Goal: Task Accomplishment & Management: Complete application form

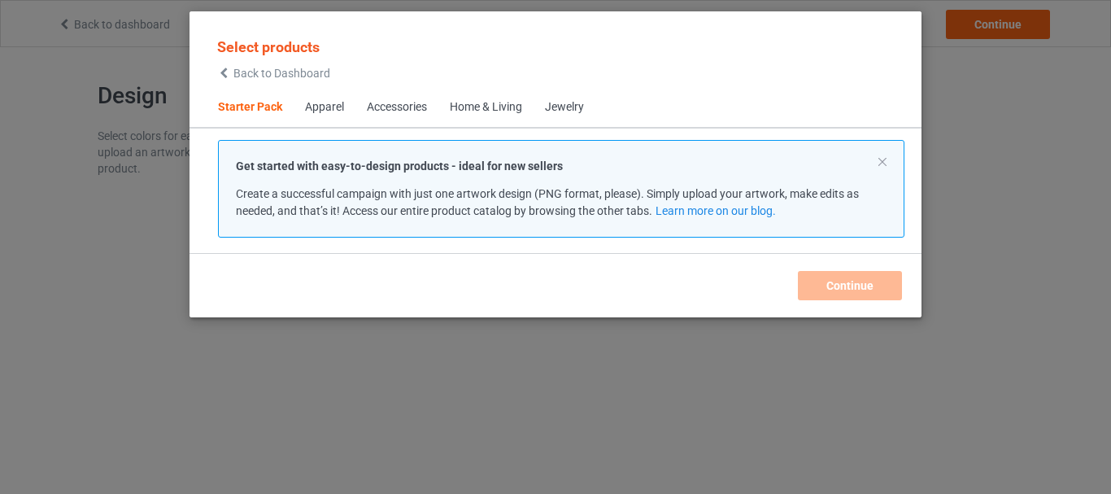
click at [886, 160] on div "Get started with easy-to-design products - ideal for new sellers Create a succe…" at bounding box center [561, 189] width 686 height 98
click at [877, 164] on p "Get started with easy-to-design products - ideal for new sellers" at bounding box center [561, 166] width 650 height 16
click at [263, 74] on span "Back to Dashboard" at bounding box center [281, 73] width 97 height 13
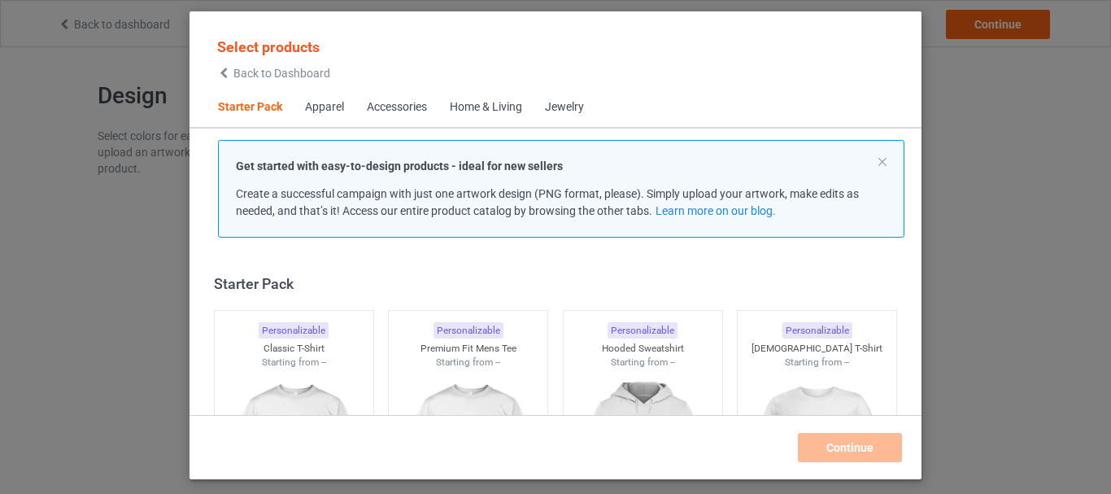
scroll to position [21, 0]
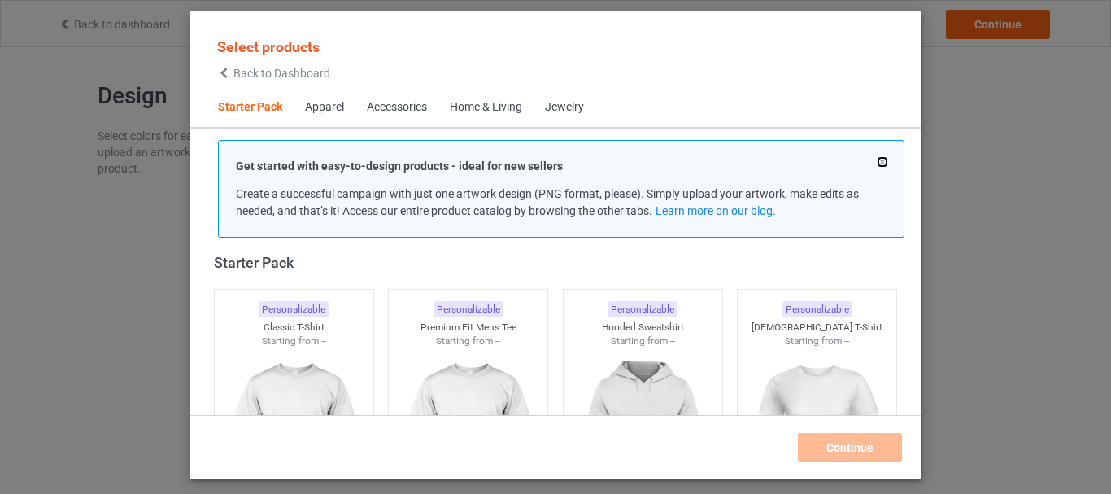
click at [881, 162] on button at bounding box center [882, 162] width 8 height 8
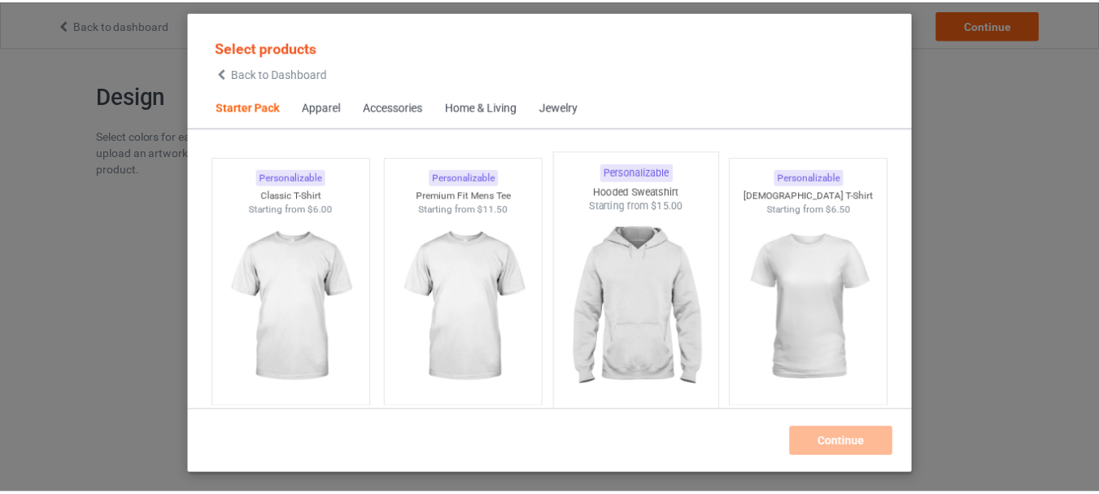
scroll to position [81, 0]
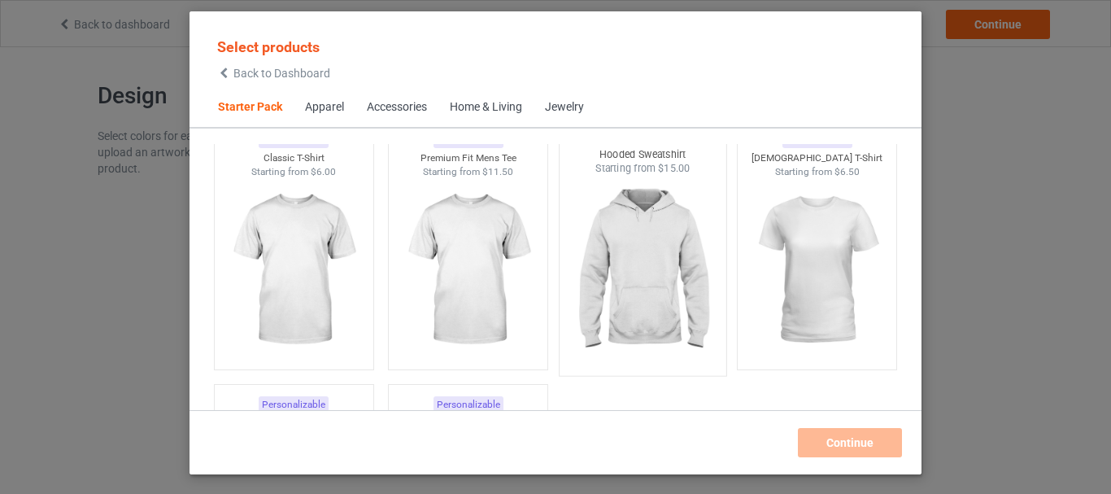
click at [637, 261] on img at bounding box center [642, 271] width 153 height 191
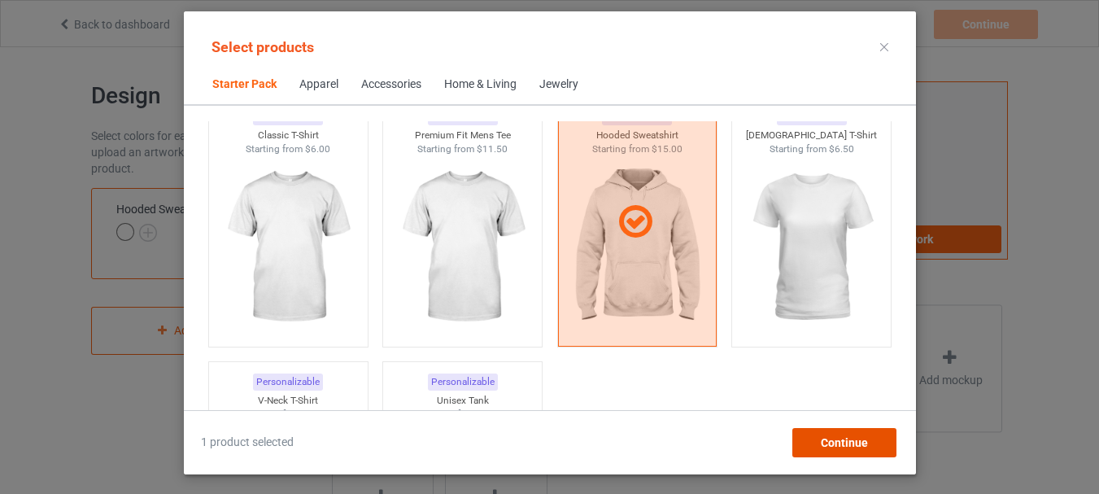
click at [831, 436] on span "Continue" at bounding box center [843, 442] width 47 height 13
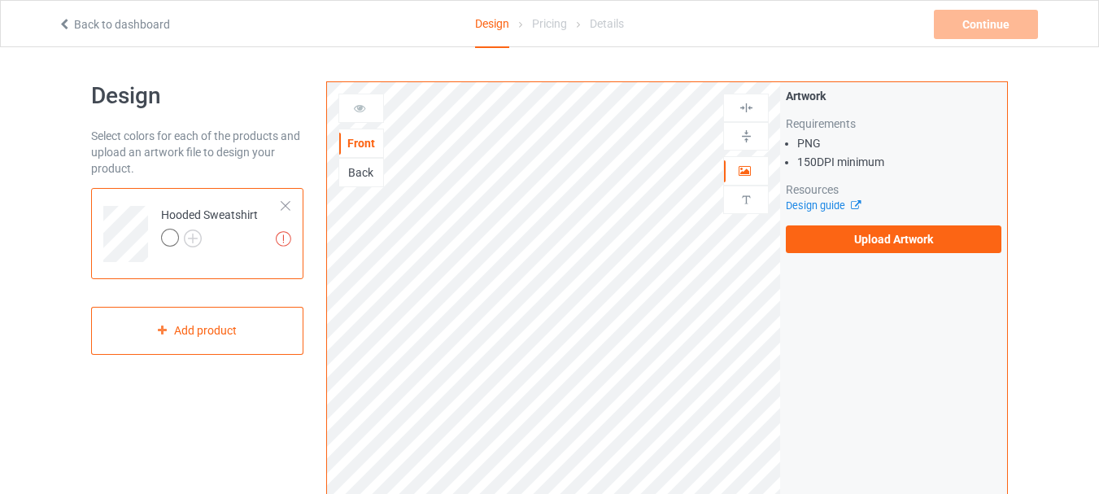
scroll to position [81, 0]
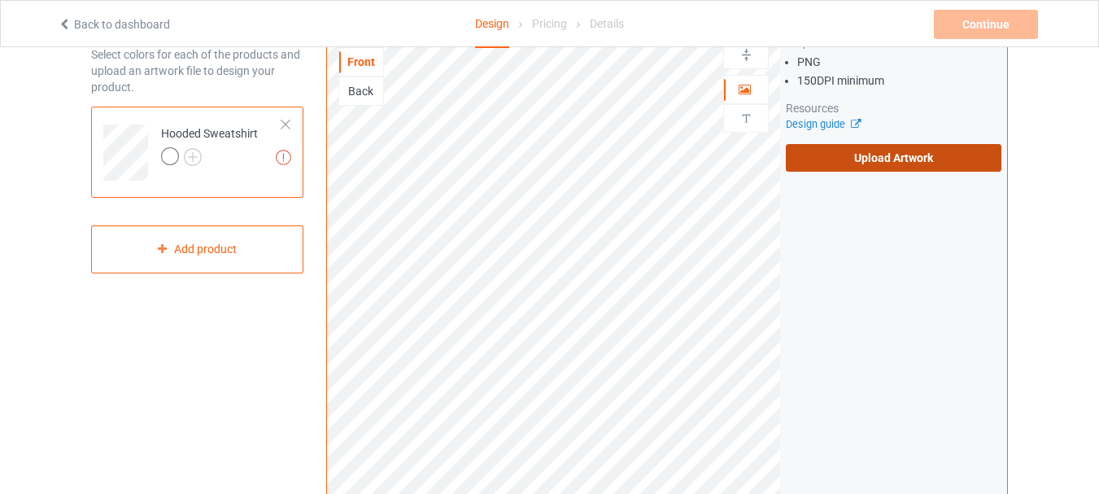
click at [875, 149] on label "Upload Artwork" at bounding box center [892, 158] width 215 height 28
click at [0, 0] on input "Upload Artwork" at bounding box center [0, 0] width 0 height 0
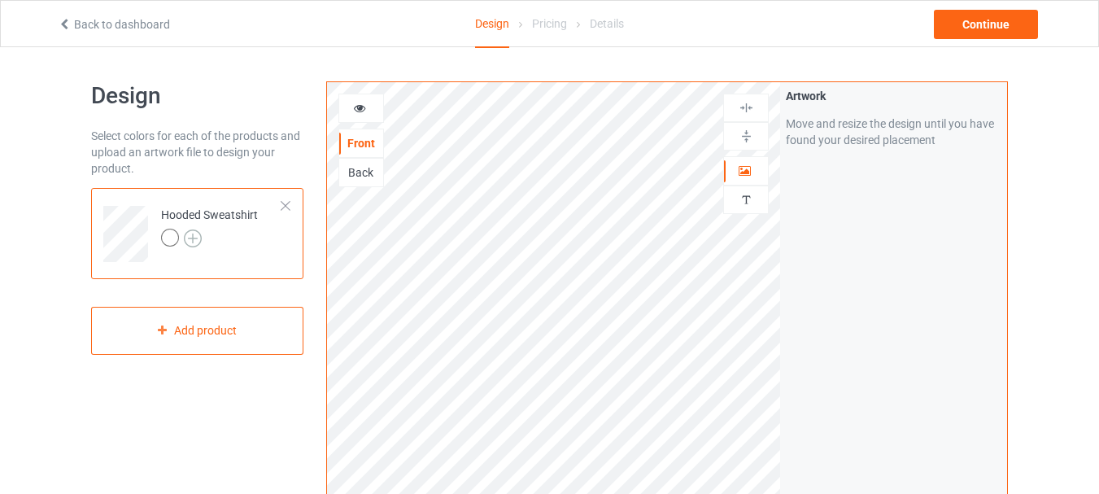
click at [199, 234] on img at bounding box center [193, 238] width 18 height 18
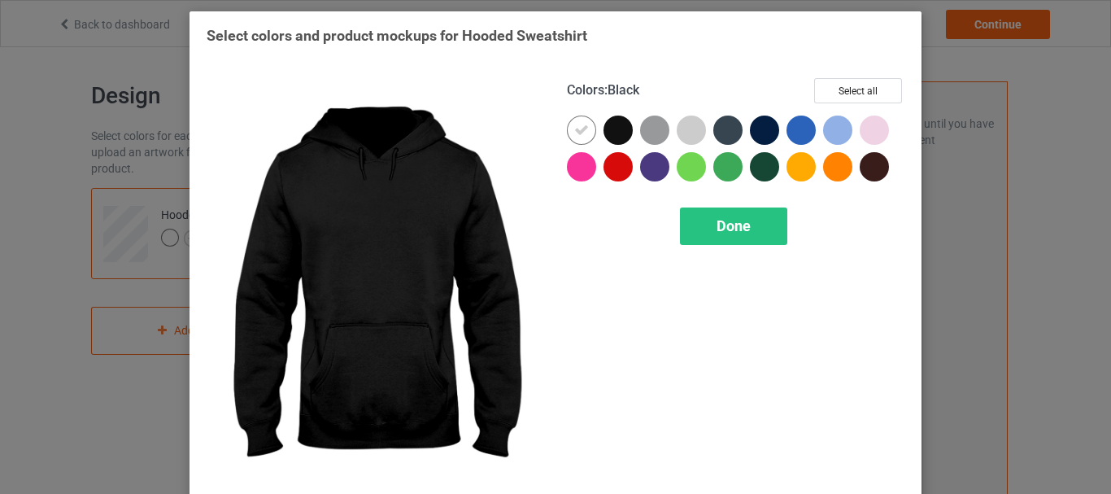
click at [612, 125] on div at bounding box center [617, 129] width 29 height 29
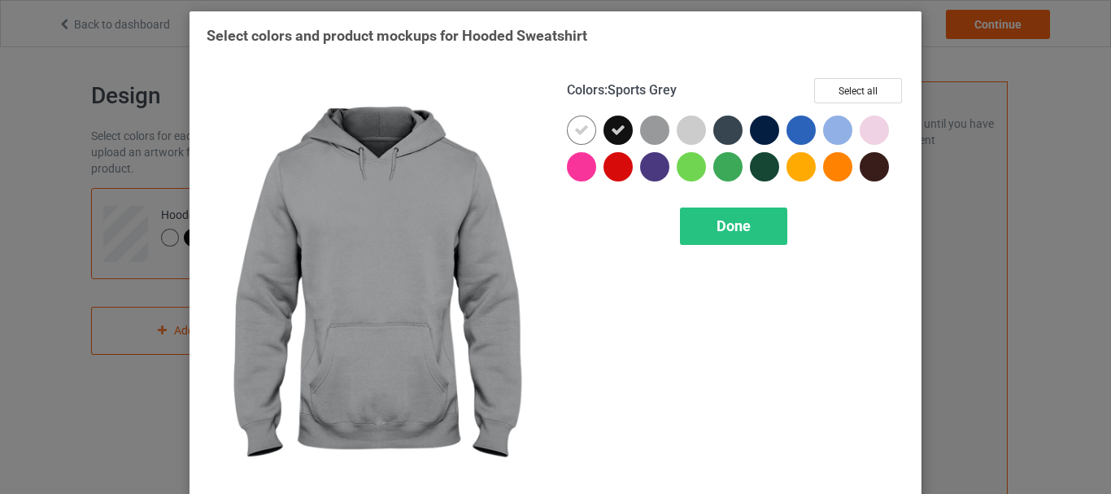
click at [659, 128] on div at bounding box center [654, 129] width 29 height 29
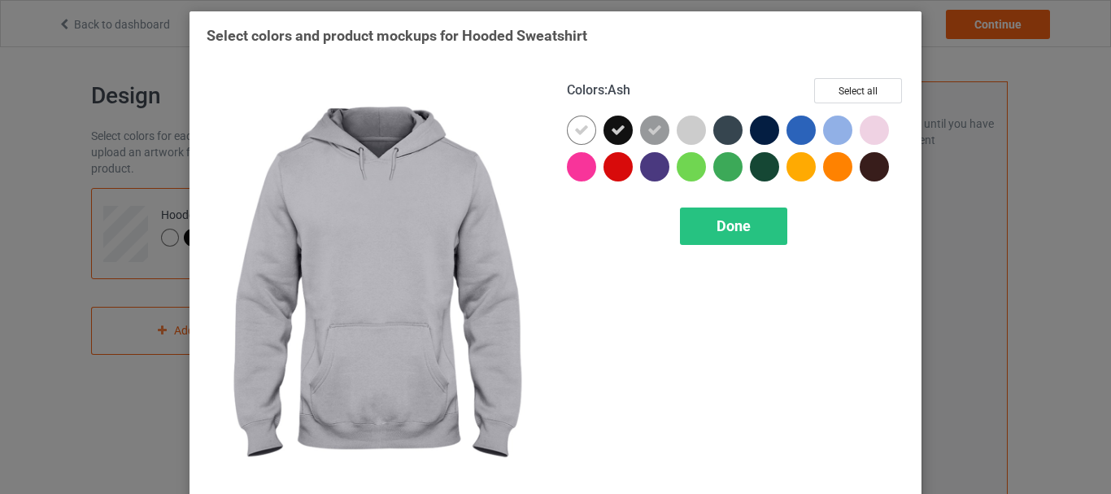
drag, startPoint x: 687, startPoint y: 129, endPoint x: 698, endPoint y: 129, distance: 10.6
click at [689, 129] on div at bounding box center [691, 129] width 29 height 29
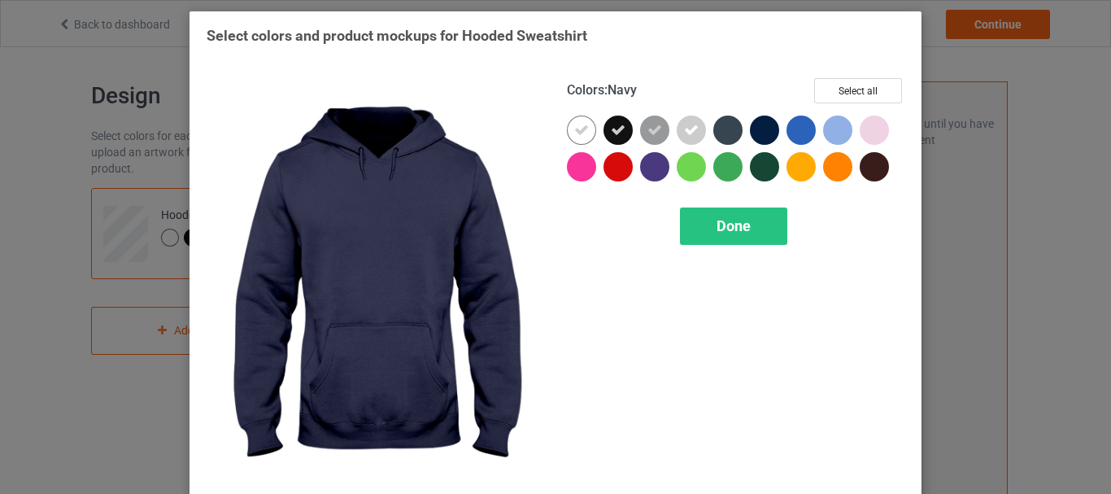
click at [750, 133] on div at bounding box center [764, 129] width 29 height 29
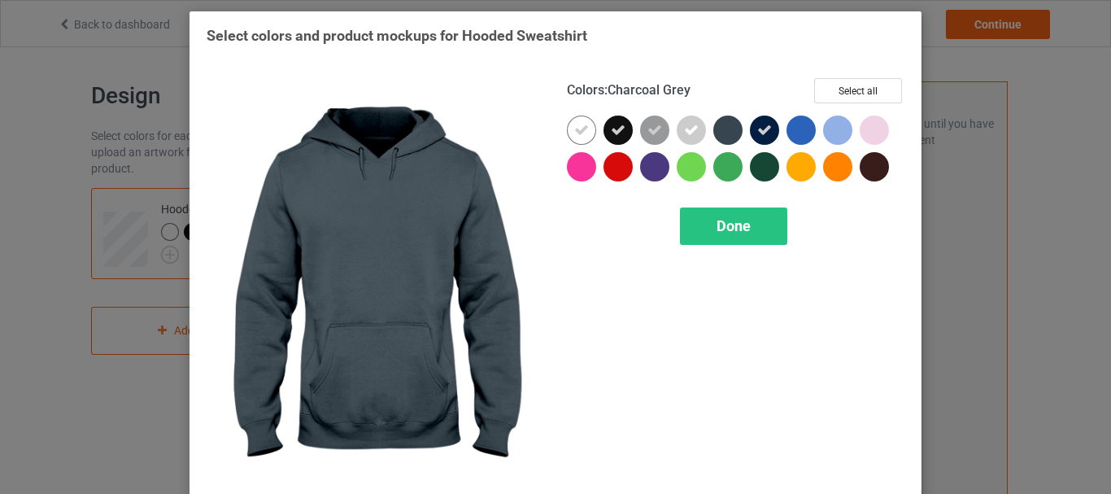
click at [721, 134] on div at bounding box center [727, 129] width 29 height 29
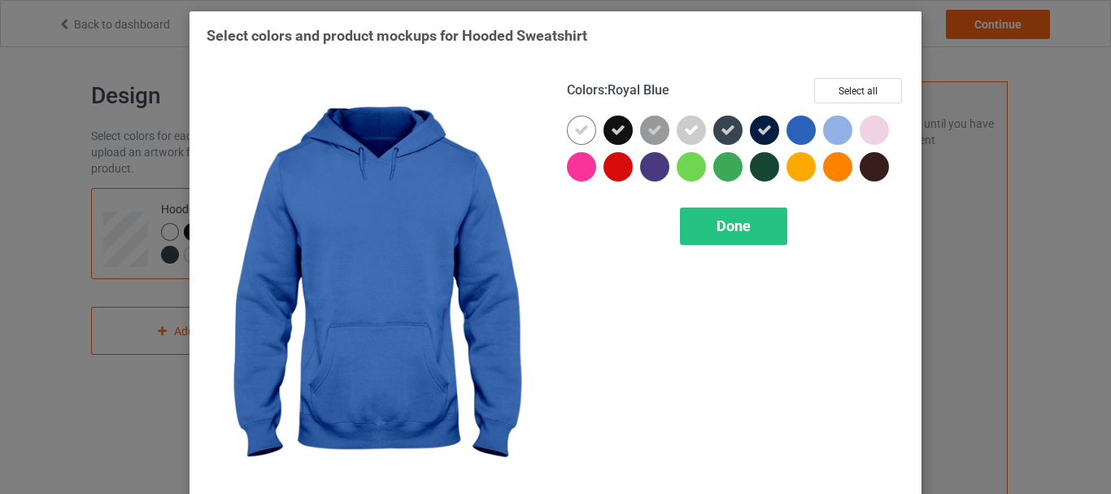
click at [815, 134] on div at bounding box center [804, 133] width 37 height 37
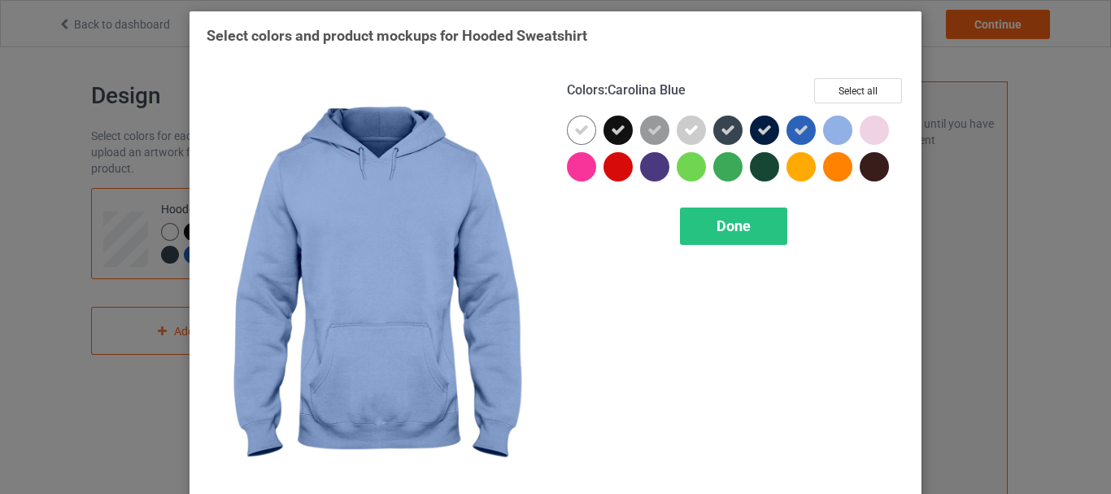
click at [834, 135] on div at bounding box center [837, 129] width 29 height 29
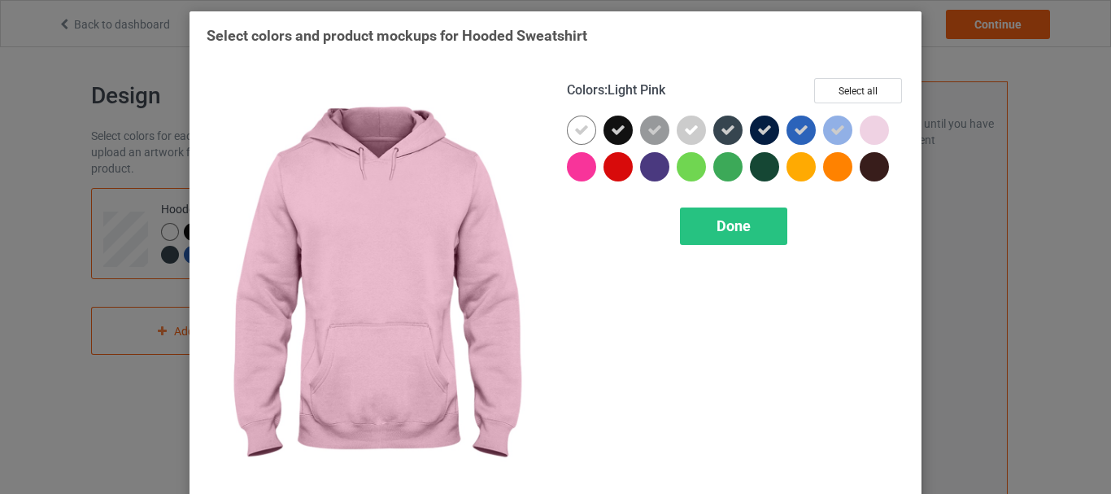
click at [874, 128] on div at bounding box center [873, 129] width 29 height 29
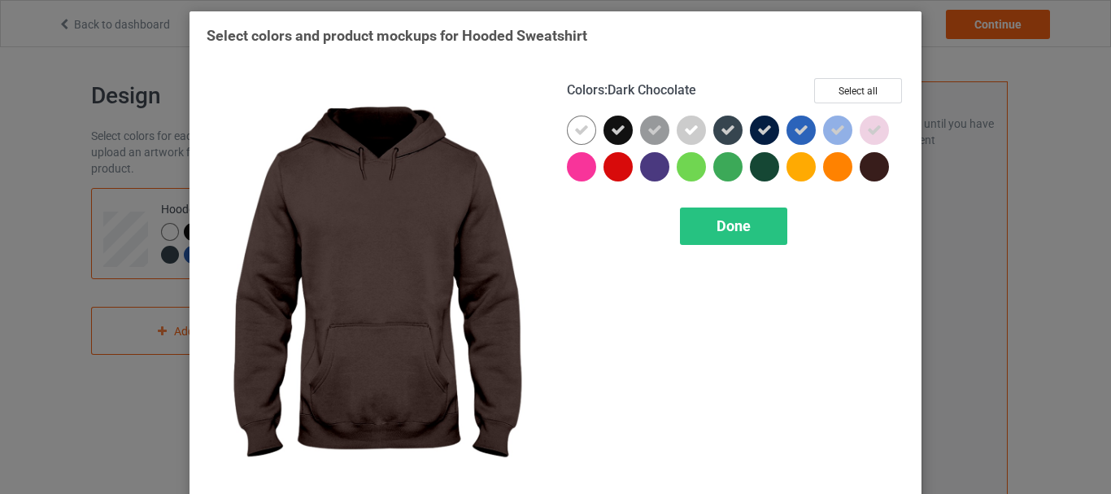
drag, startPoint x: 871, startPoint y: 159, endPoint x: 859, endPoint y: 162, distance: 11.6
click at [871, 160] on div at bounding box center [873, 166] width 29 height 29
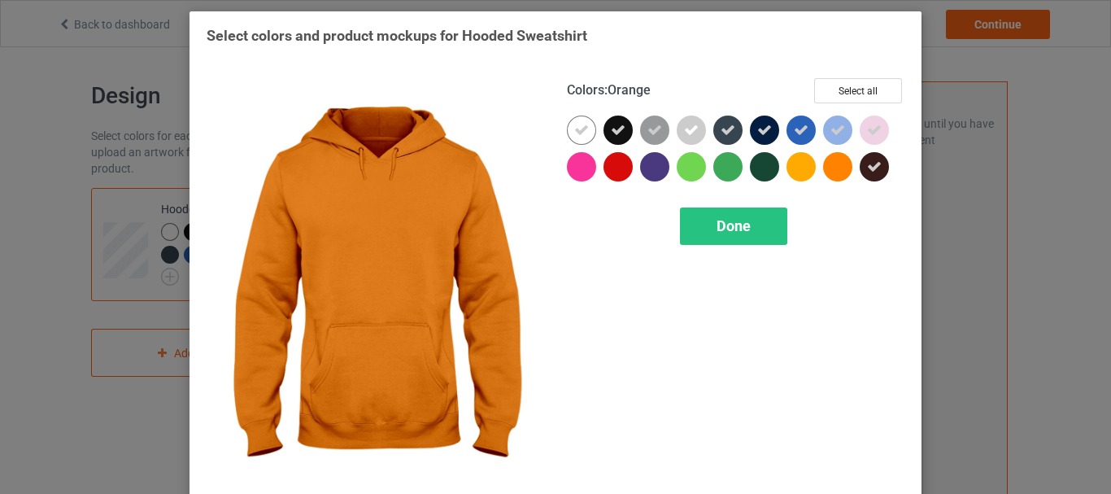
drag, startPoint x: 829, startPoint y: 166, endPoint x: 798, endPoint y: 172, distance: 31.6
click at [828, 166] on div at bounding box center [837, 166] width 29 height 29
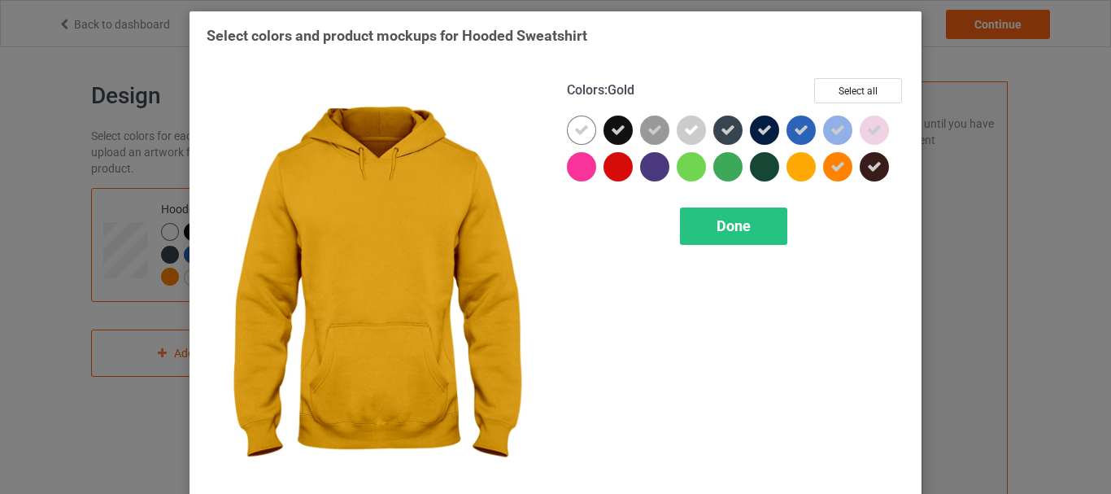
click at [795, 172] on div at bounding box center [800, 166] width 29 height 29
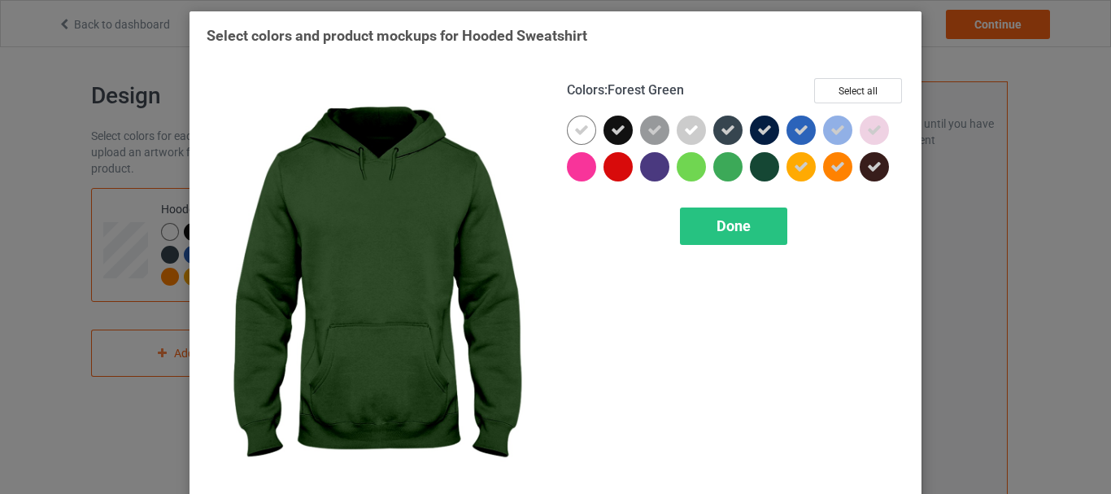
click at [753, 167] on div at bounding box center [764, 166] width 29 height 29
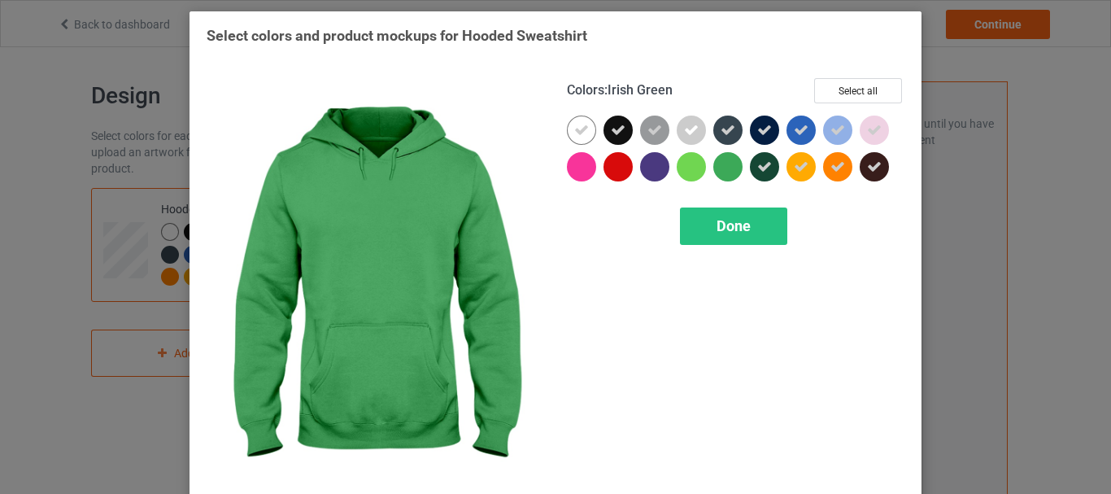
drag, startPoint x: 729, startPoint y: 165, endPoint x: 694, endPoint y: 165, distance: 34.2
click at [726, 165] on div at bounding box center [727, 166] width 29 height 29
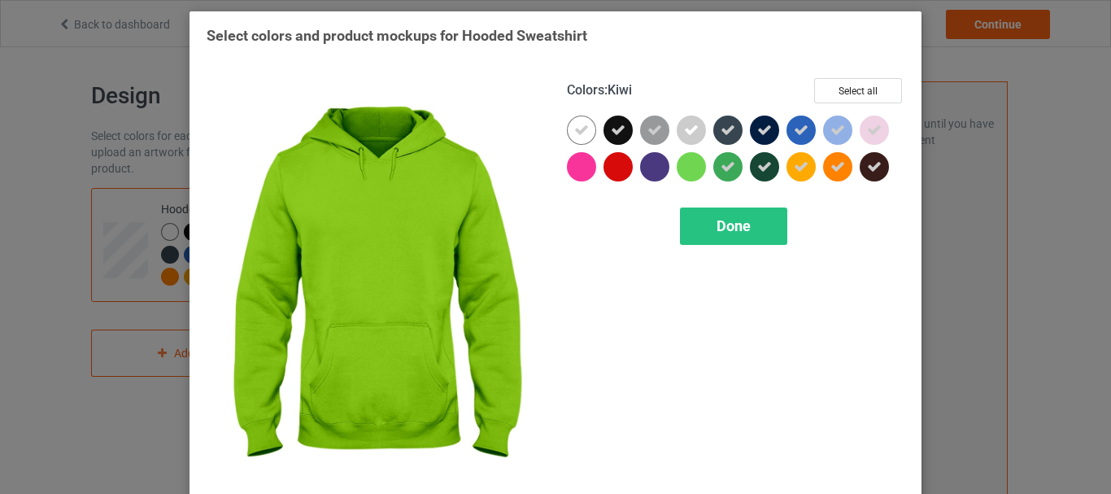
drag, startPoint x: 694, startPoint y: 165, endPoint x: 660, endPoint y: 165, distance: 33.3
click at [690, 165] on div at bounding box center [691, 166] width 29 height 29
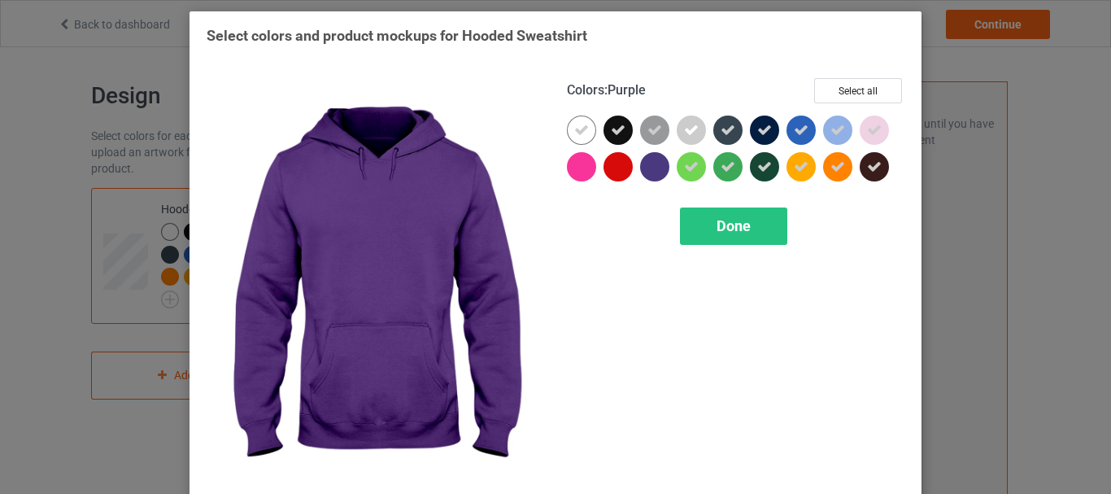
drag, startPoint x: 654, startPoint y: 165, endPoint x: 619, endPoint y: 165, distance: 35.0
click at [651, 165] on div at bounding box center [654, 166] width 29 height 29
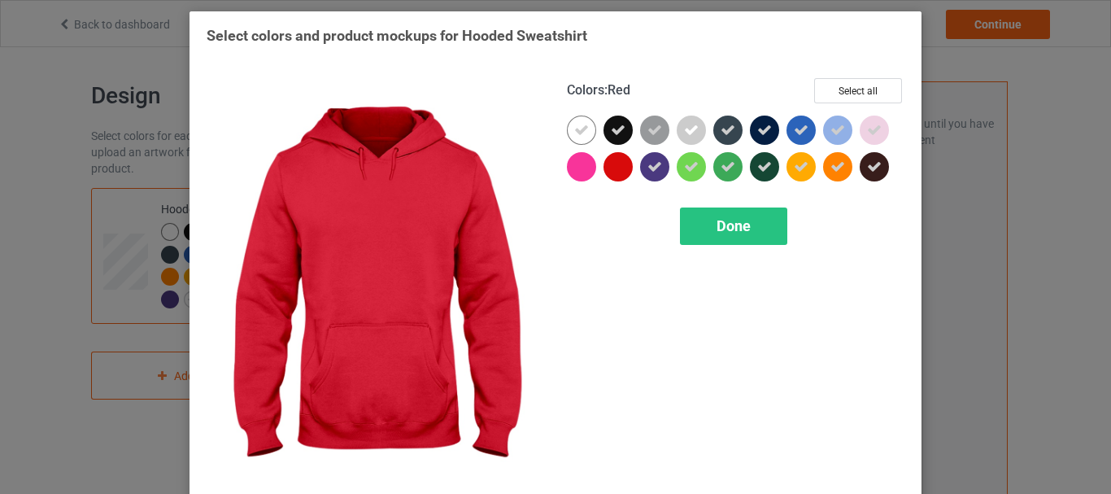
click at [617, 165] on div at bounding box center [617, 166] width 29 height 29
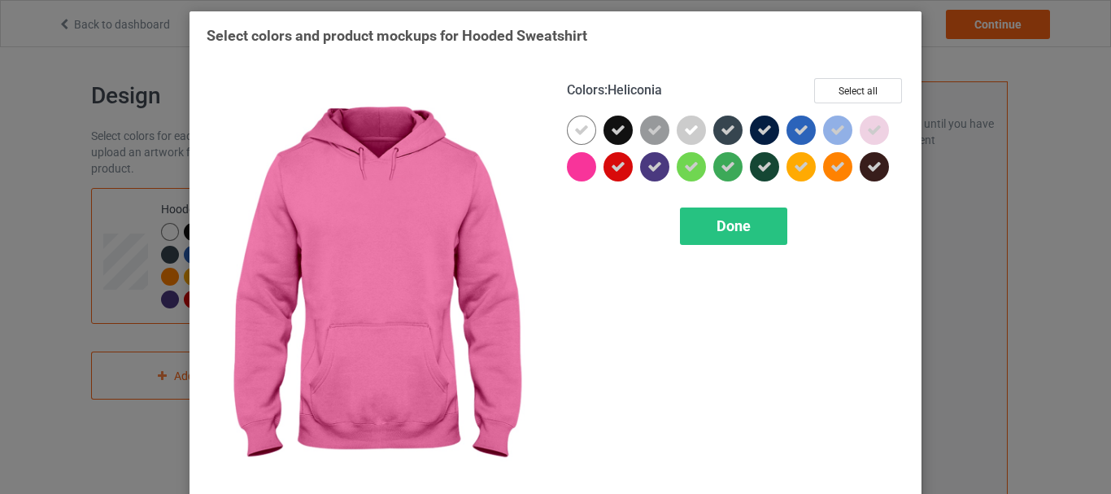
click at [585, 165] on div at bounding box center [581, 166] width 29 height 29
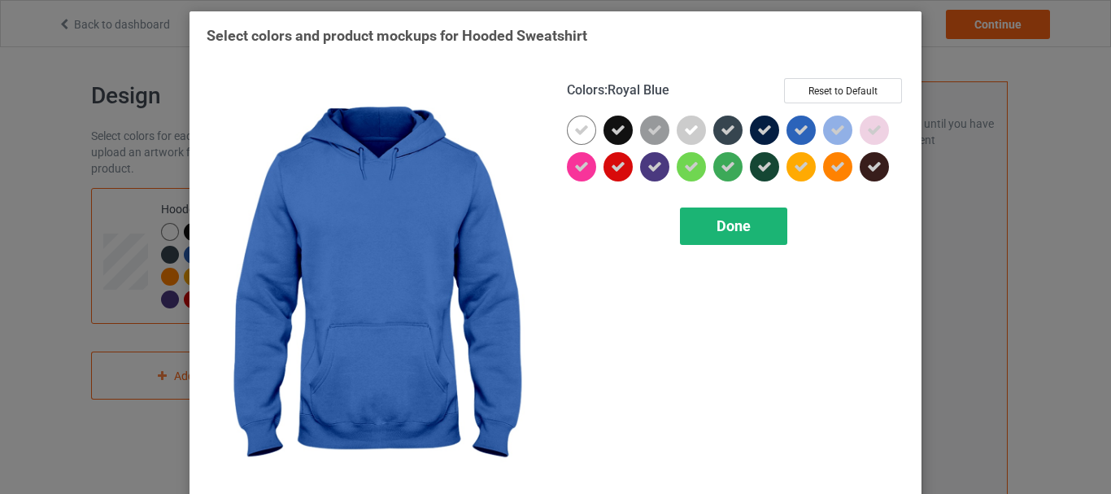
click at [754, 226] on div "Done" at bounding box center [733, 225] width 107 height 37
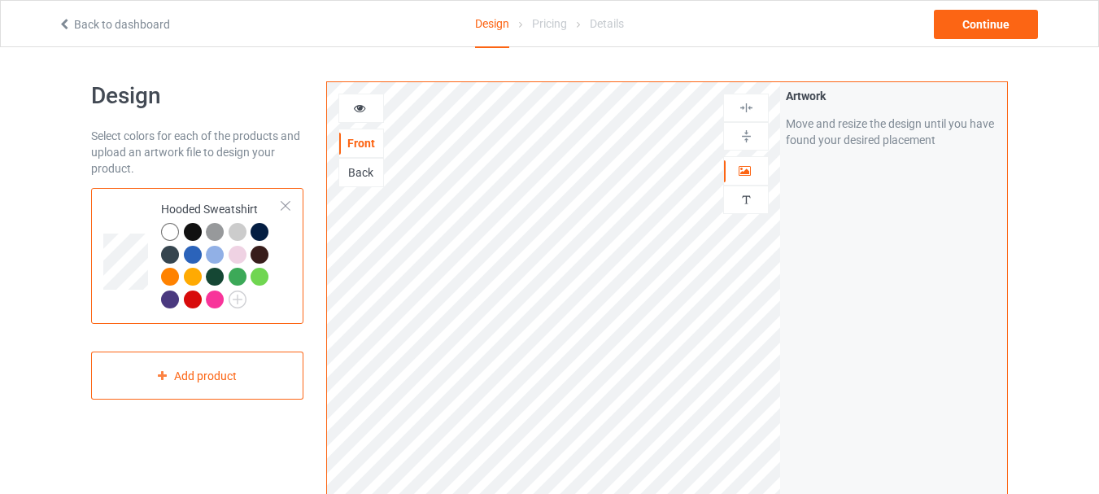
click at [189, 253] on div at bounding box center [193, 255] width 18 height 18
click at [361, 111] on icon at bounding box center [360, 105] width 14 height 11
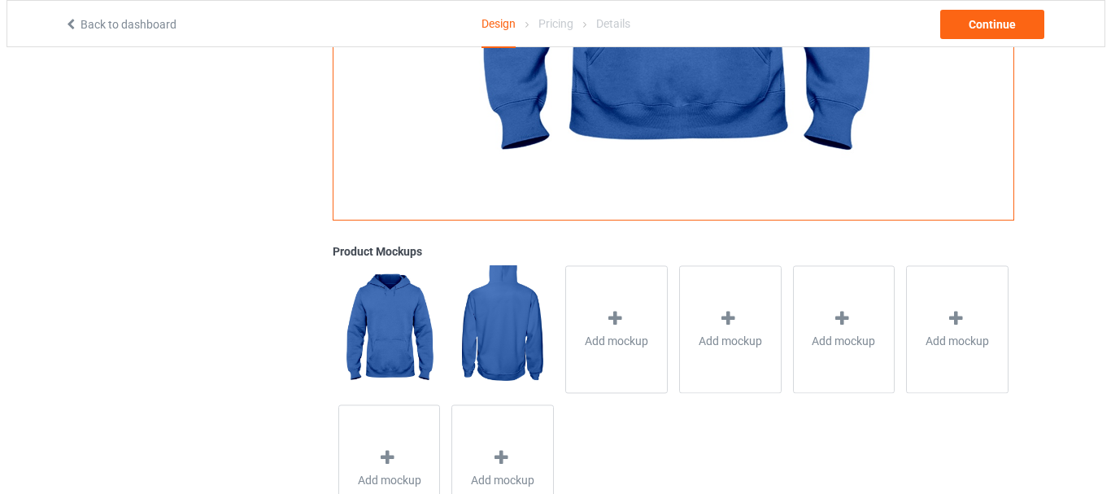
scroll to position [488, 0]
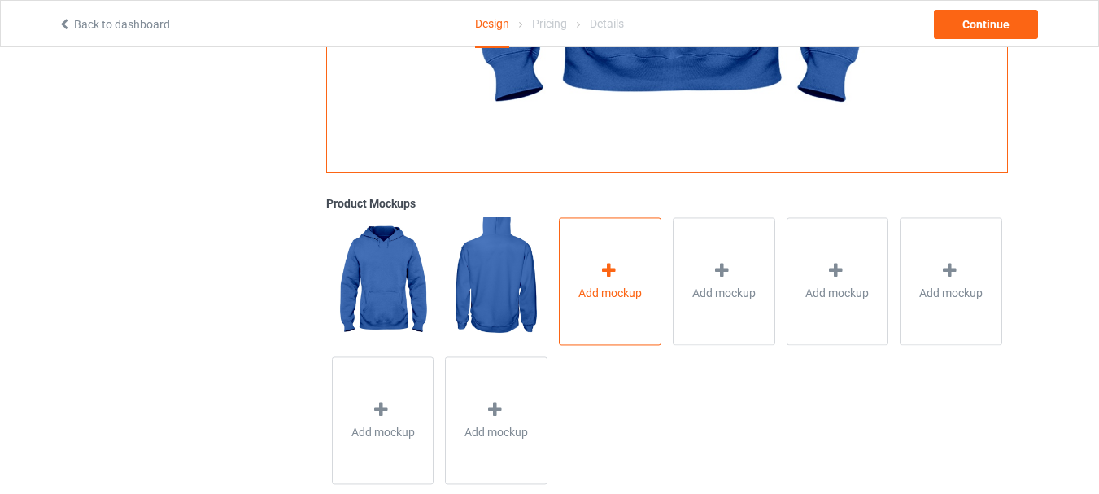
click at [630, 272] on div "Add mockup" at bounding box center [610, 281] width 102 height 128
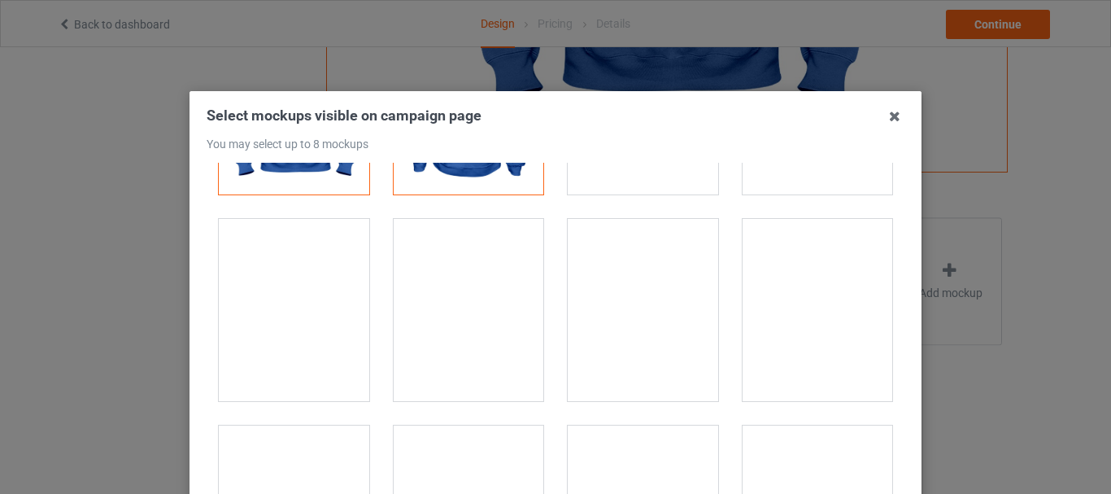
scroll to position [81, 0]
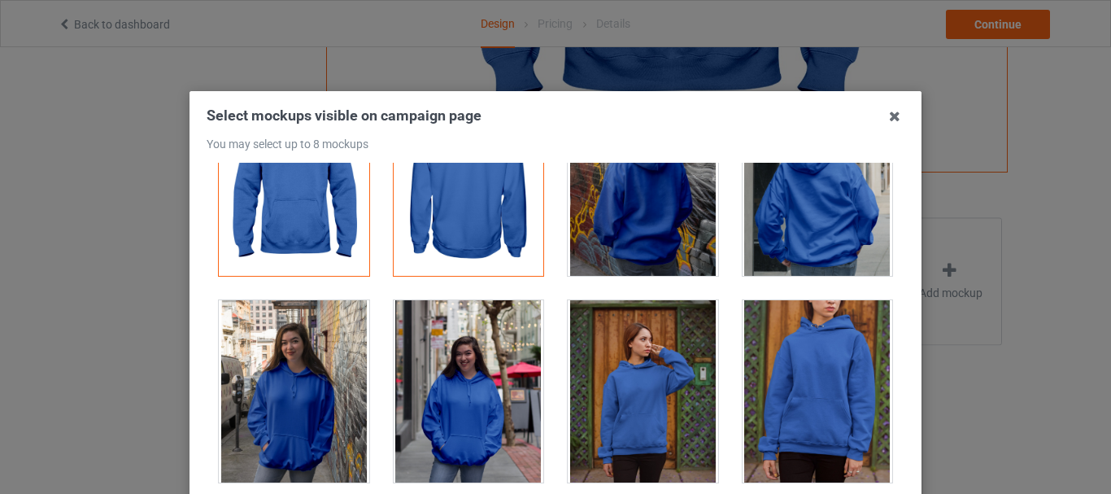
click at [281, 405] on div at bounding box center [294, 391] width 150 height 182
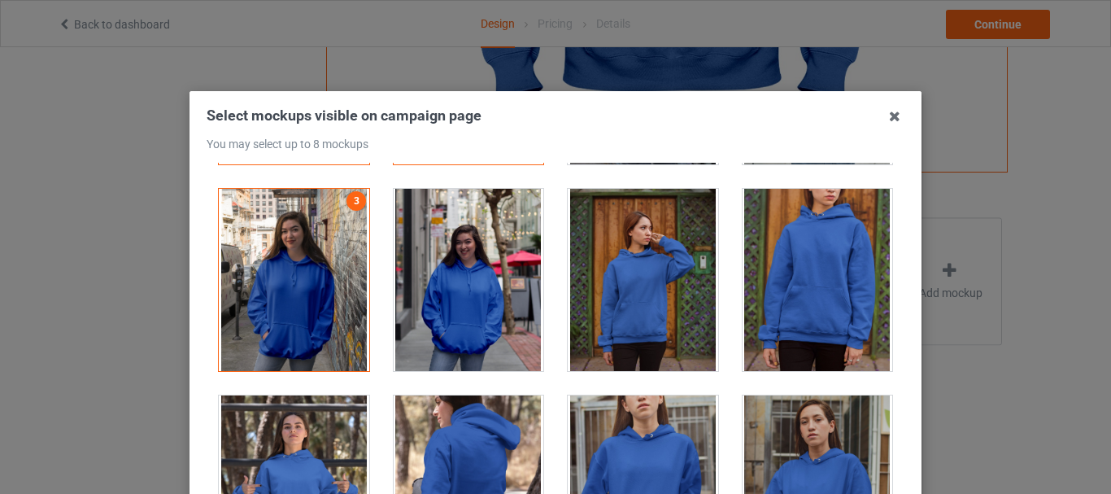
scroll to position [163, 0]
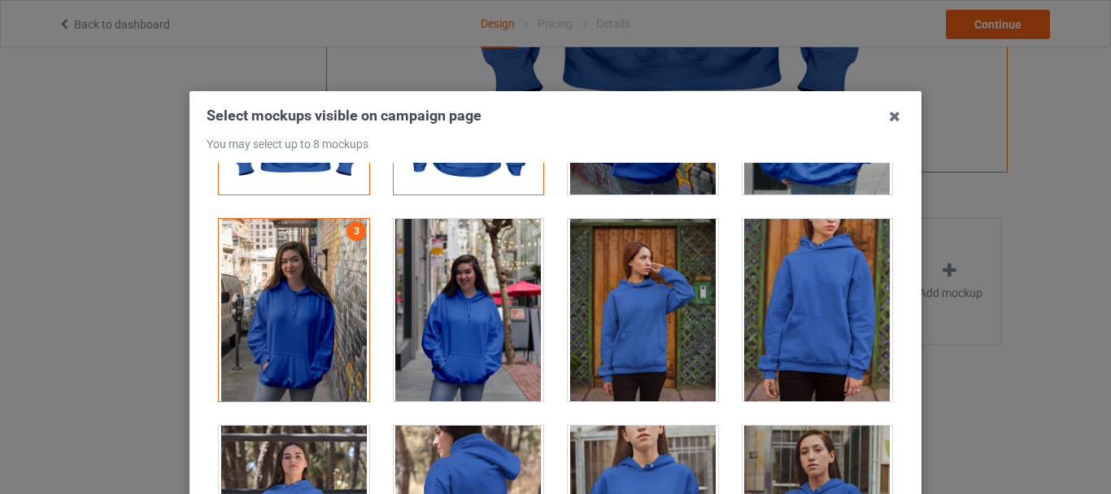
click at [636, 314] on div at bounding box center [643, 310] width 150 height 182
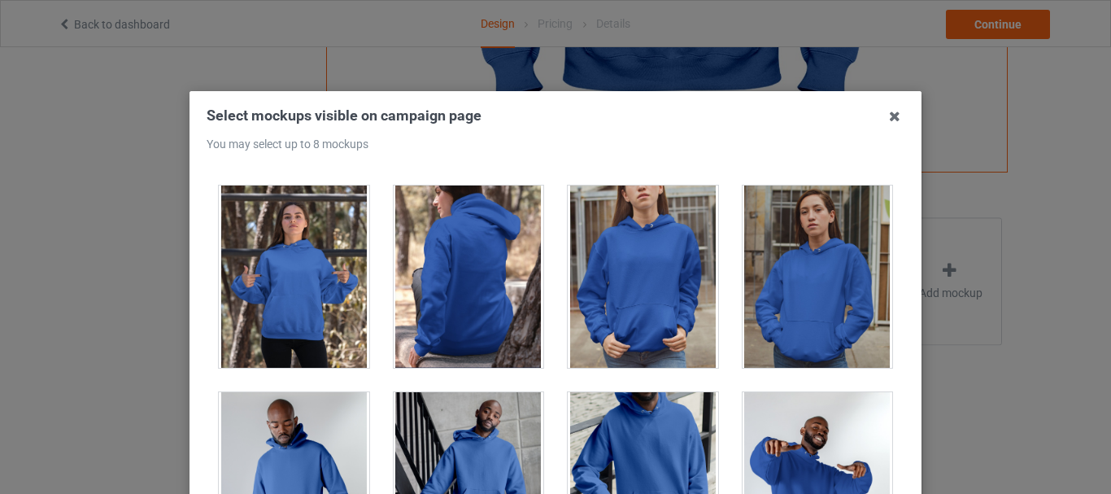
scroll to position [407, 0]
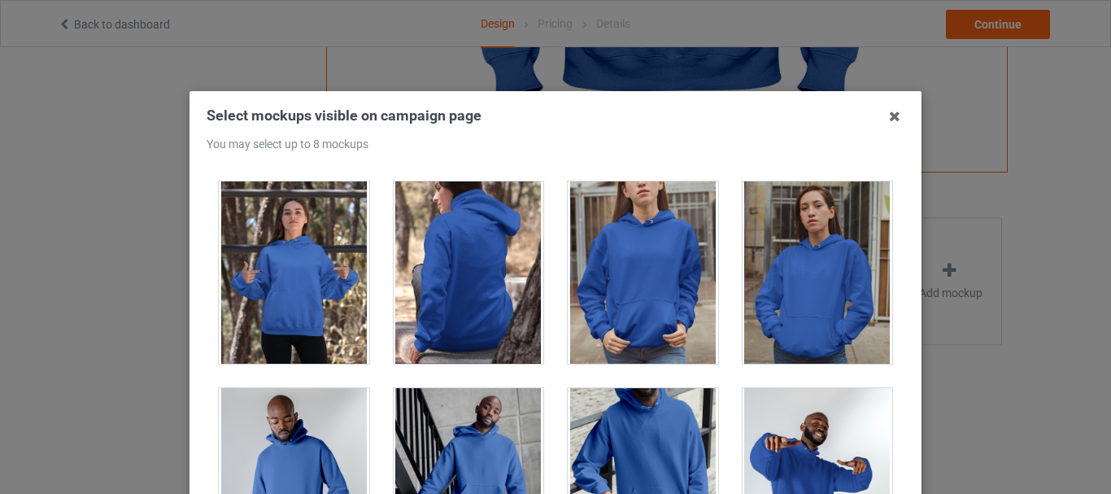
click at [644, 278] on div at bounding box center [643, 272] width 150 height 182
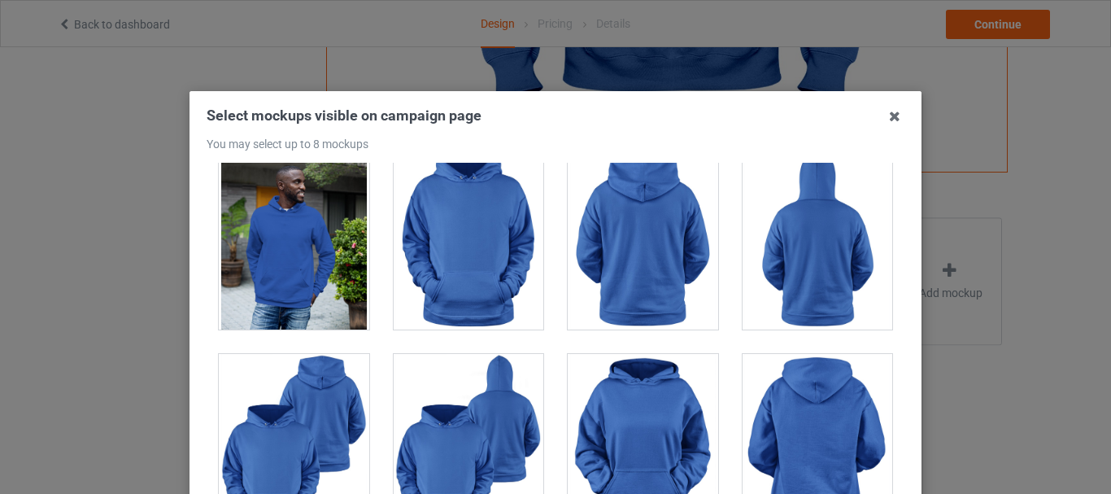
scroll to position [1870, 0]
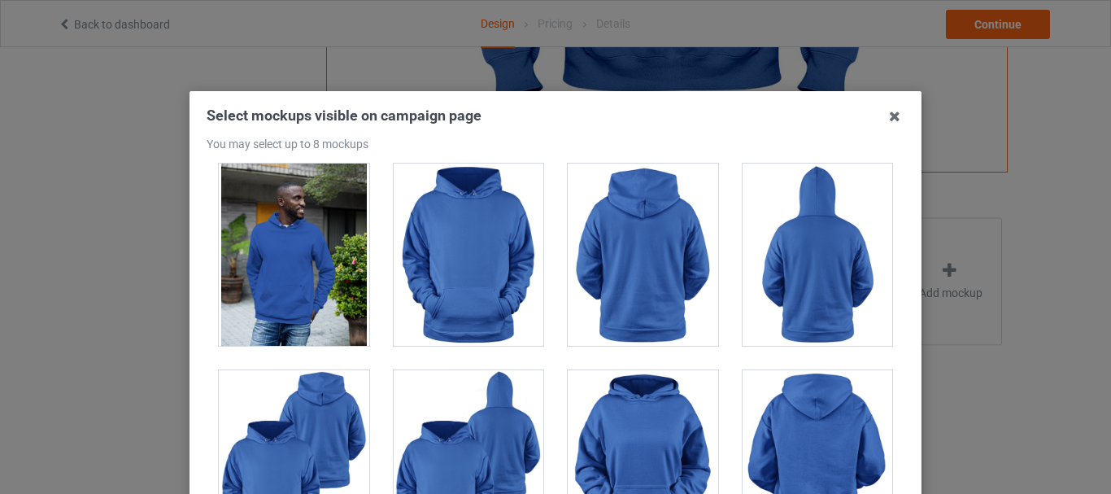
click at [453, 244] on div at bounding box center [469, 254] width 150 height 182
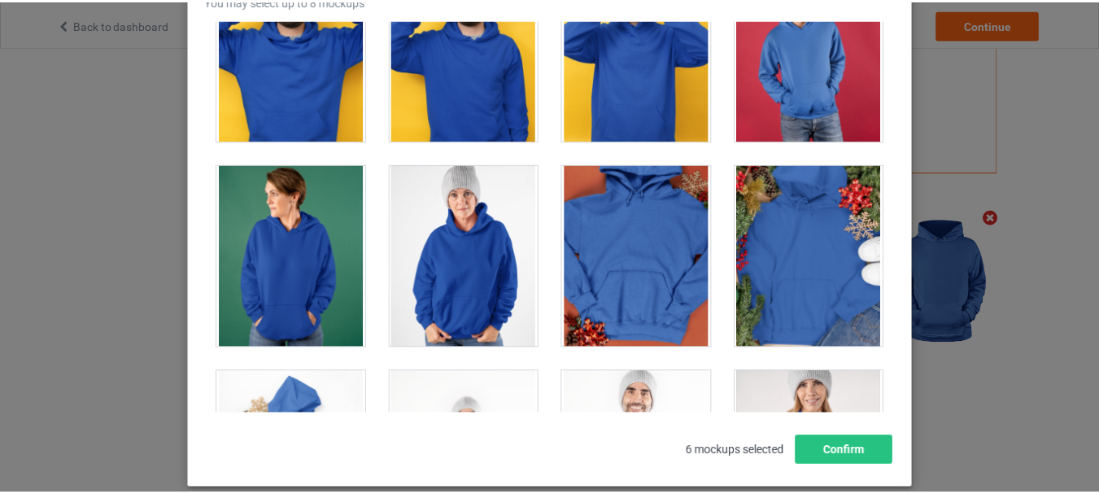
scroll to position [229, 0]
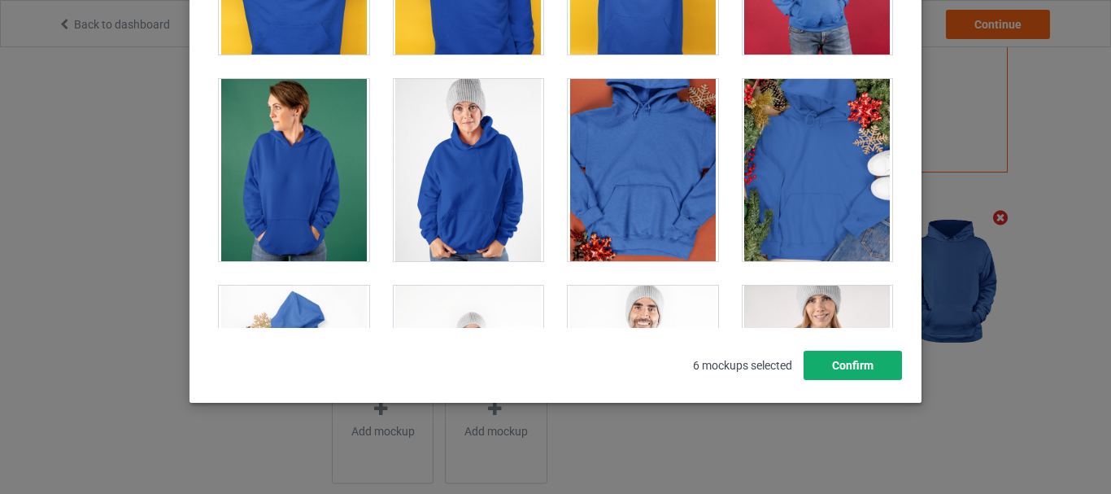
click at [849, 359] on button "Confirm" at bounding box center [852, 364] width 98 height 29
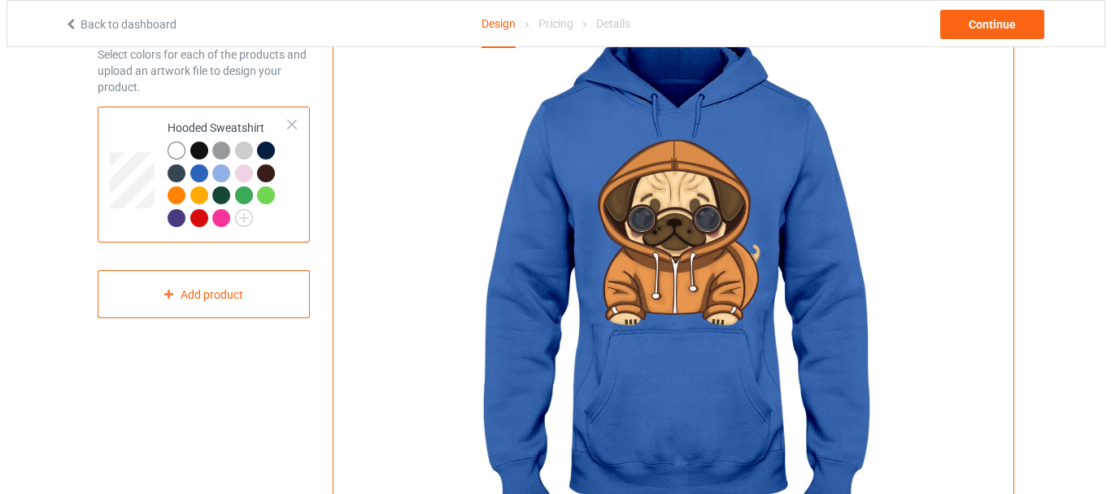
scroll to position [0, 0]
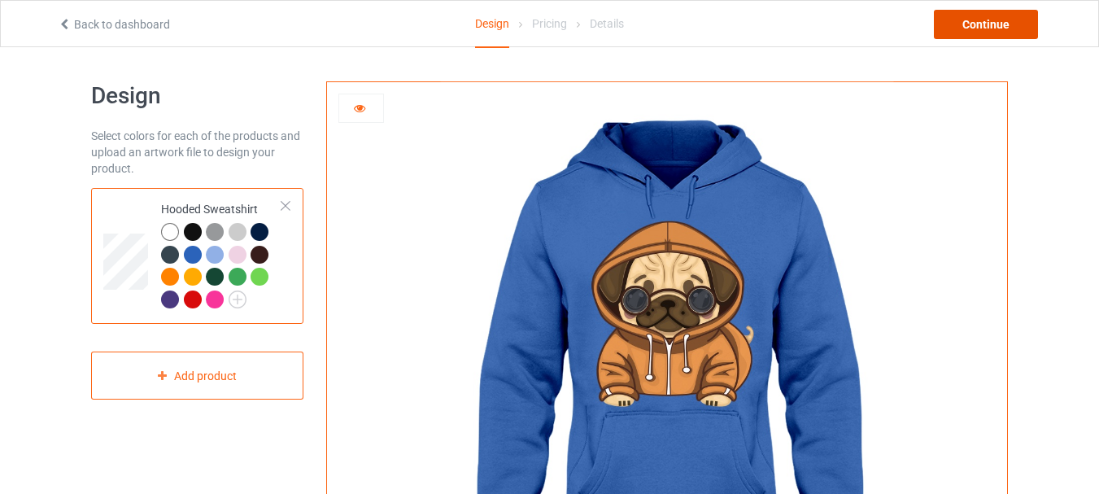
click at [993, 30] on div "Continue" at bounding box center [985, 24] width 104 height 29
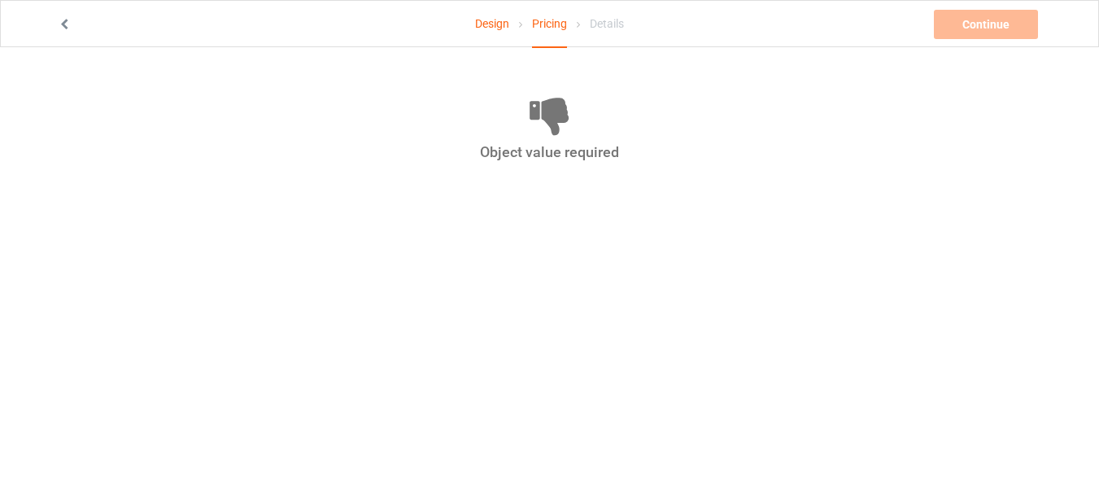
click at [57, 31] on div at bounding box center [213, 24] width 335 height 16
click at [66, 21] on icon at bounding box center [65, 21] width 14 height 11
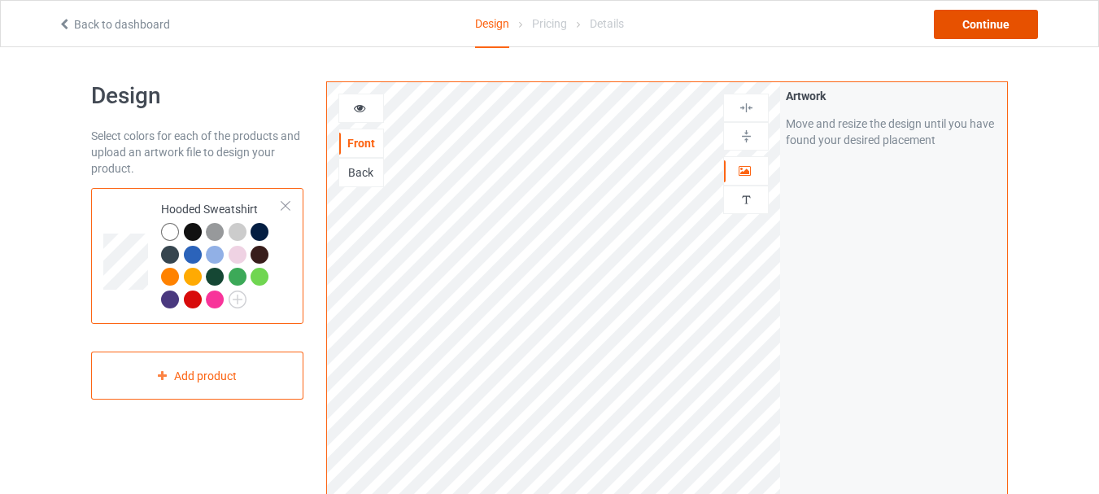
click at [987, 23] on div "Continue" at bounding box center [985, 24] width 104 height 29
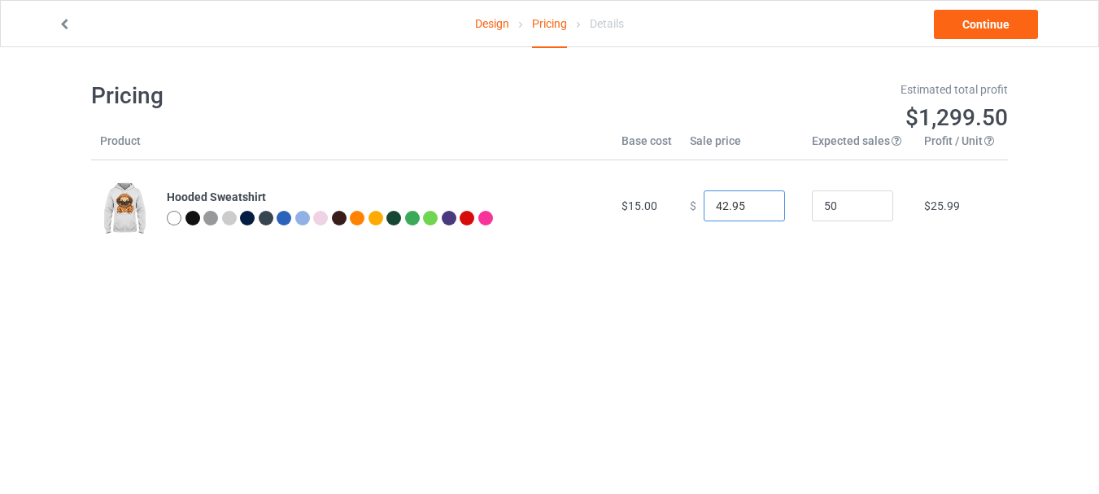
click at [717, 203] on input "42.95" at bounding box center [743, 205] width 81 height 31
click at [737, 206] on input "49.95" at bounding box center [743, 205] width 81 height 31
type input "49.99"
click at [973, 26] on link "Continue" at bounding box center [985, 24] width 104 height 29
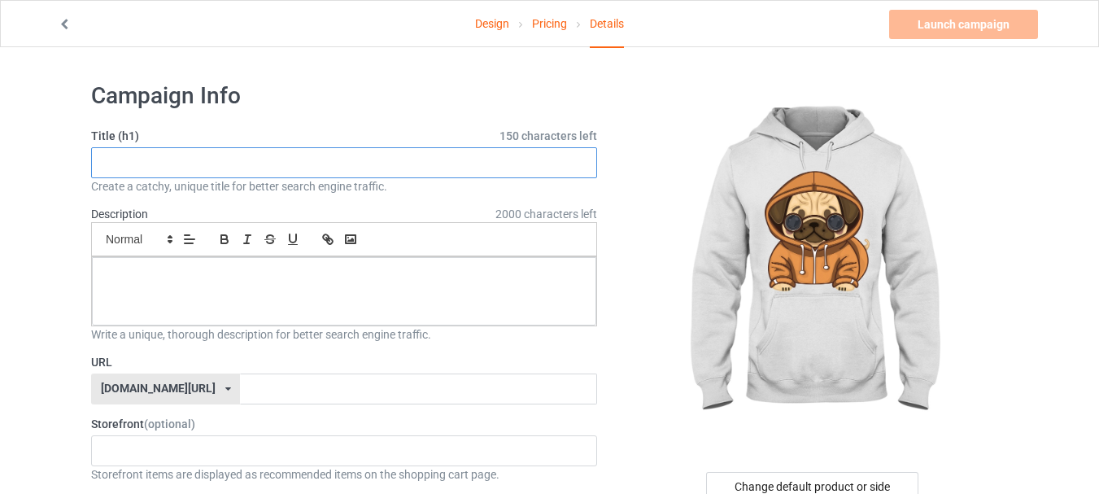
click at [194, 163] on input "text" at bounding box center [344, 162] width 506 height 31
click at [134, 167] on input "Cute Hooded Dog" at bounding box center [344, 162] width 506 height 31
click at [134, 166] on input "Cute Hooded Dog" at bounding box center [344, 162] width 506 height 31
type input "Cute Hooded Dog"
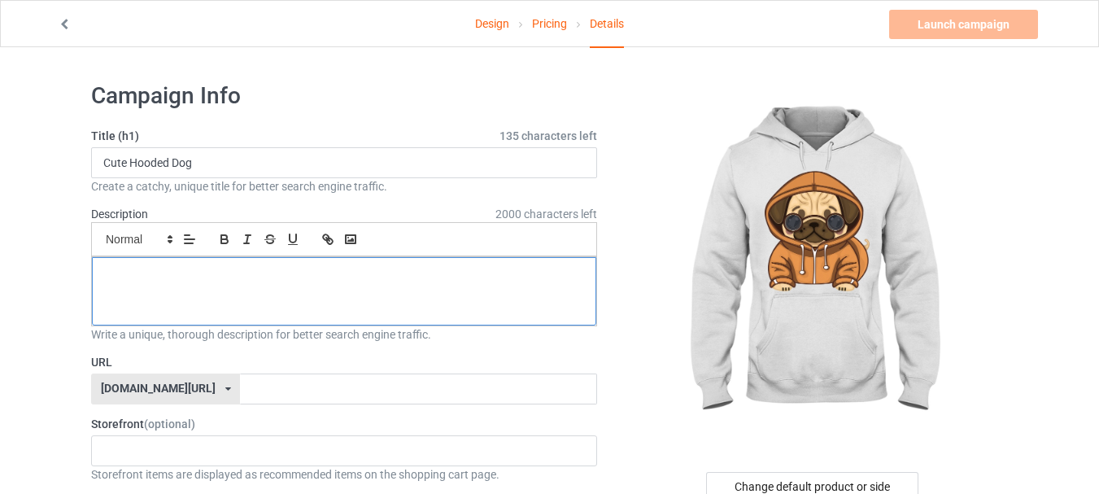
click at [209, 285] on div at bounding box center [344, 291] width 504 height 68
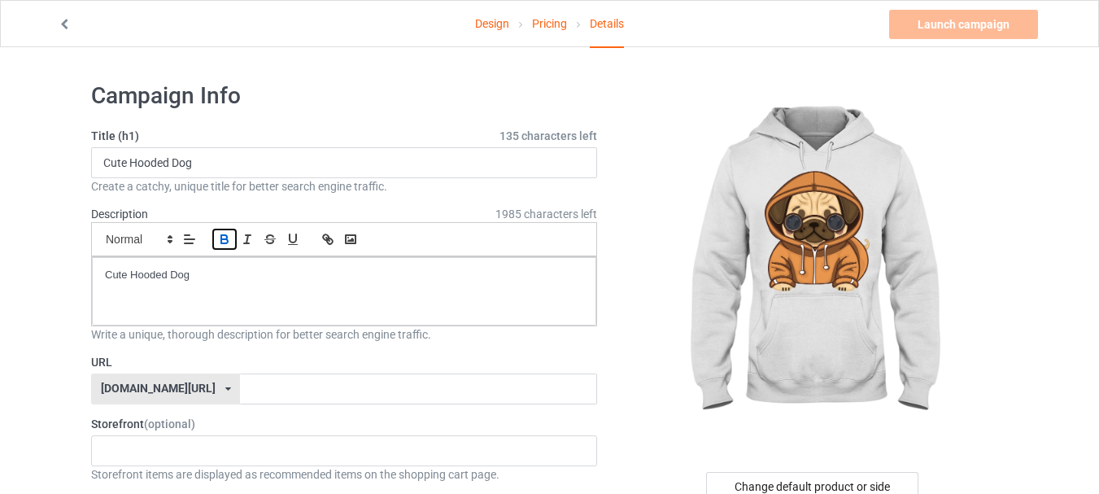
click at [230, 238] on icon "button" at bounding box center [224, 239] width 15 height 15
click at [296, 239] on icon "button" at bounding box center [292, 238] width 7 height 8
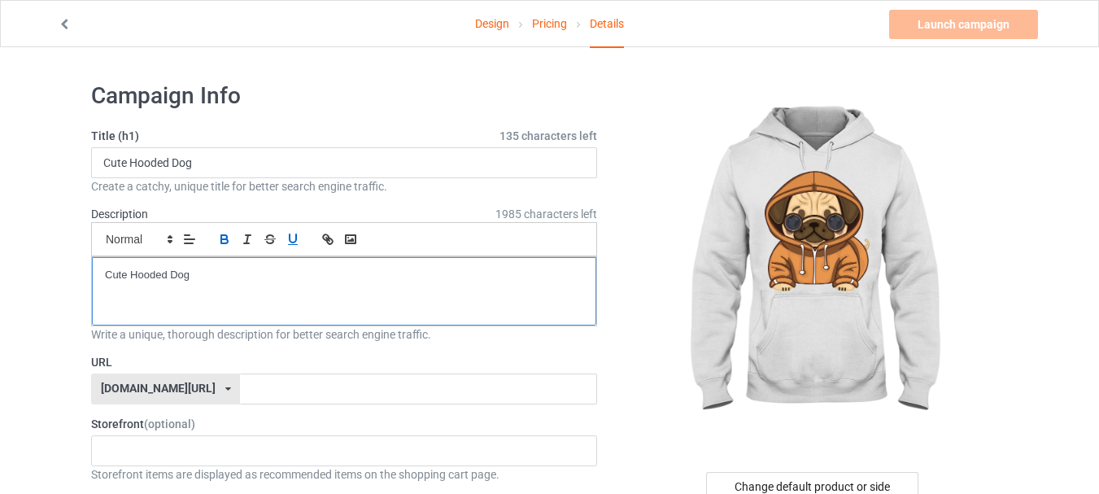
click at [190, 276] on p "Cute Hooded Dog ﻿" at bounding box center [344, 275] width 478 height 15
click at [190, 275] on p "Cute Hooded Dog ﻿" at bounding box center [344, 275] width 478 height 15
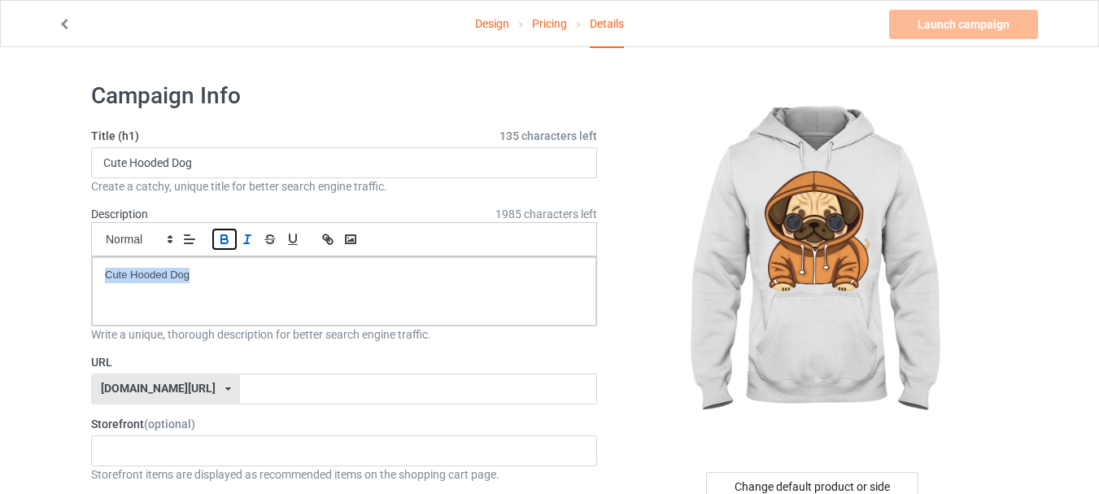
click at [221, 240] on icon "button" at bounding box center [224, 241] width 7 height 4
click at [315, 239] on div "Small Normal Large Big Huge" at bounding box center [344, 239] width 506 height 34
click at [330, 240] on icon "button" at bounding box center [327, 239] width 15 height 15
type input "Cute Hooded Dog"
click at [299, 239] on button "button" at bounding box center [292, 239] width 23 height 20
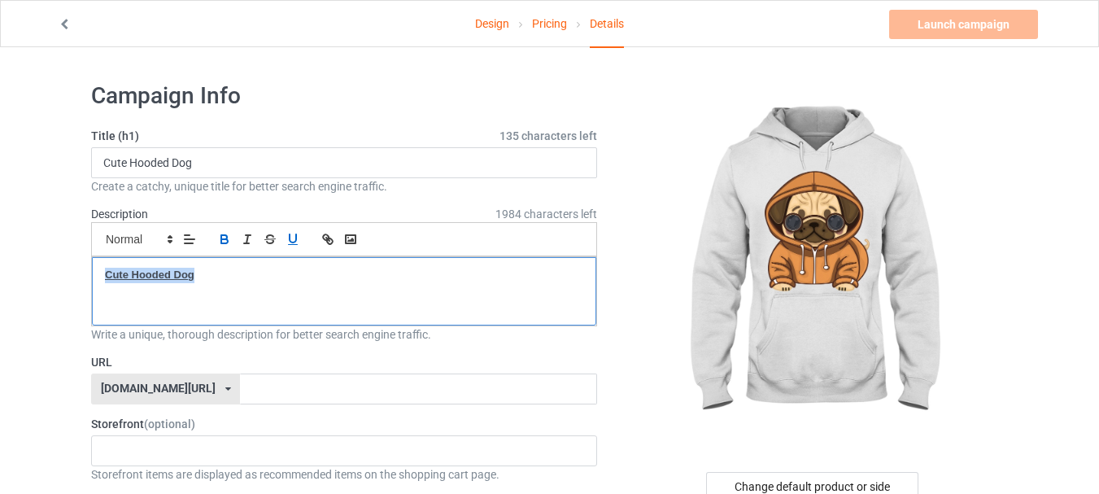
click at [287, 272] on p "Cute Hooded Dog ﻿" at bounding box center [344, 275] width 478 height 15
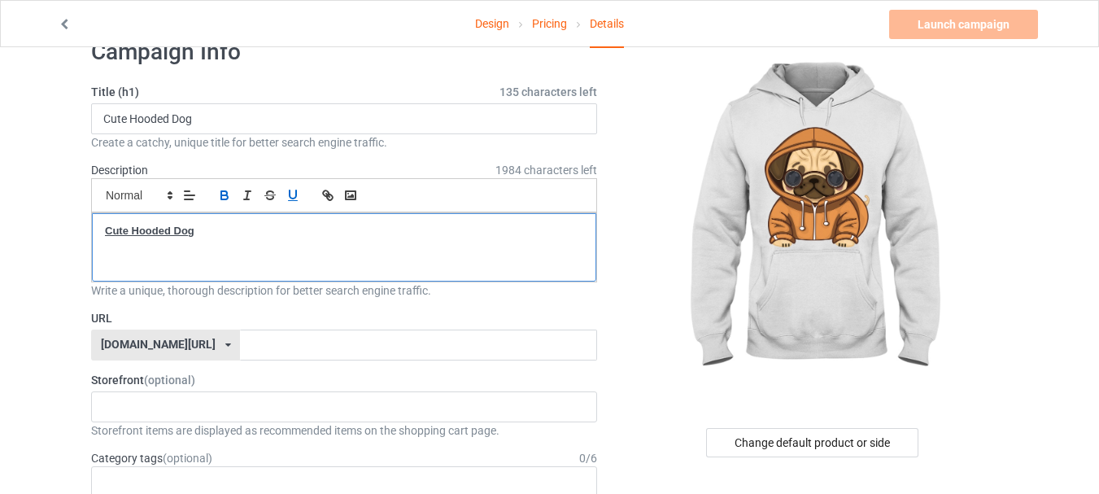
scroll to position [81, 0]
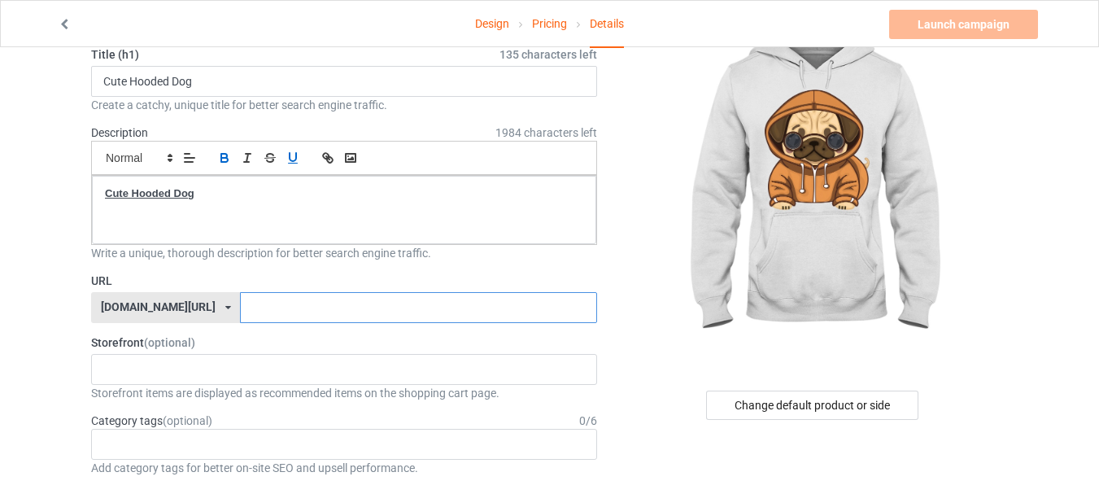
click at [240, 315] on input "text" at bounding box center [418, 307] width 356 height 31
click at [128, 83] on input "Cute Hooded Dog" at bounding box center [344, 81] width 506 height 31
click at [128, 82] on input "Cute Hooded Dog" at bounding box center [344, 81] width 506 height 31
click at [258, 283] on label "URL" at bounding box center [344, 280] width 506 height 16
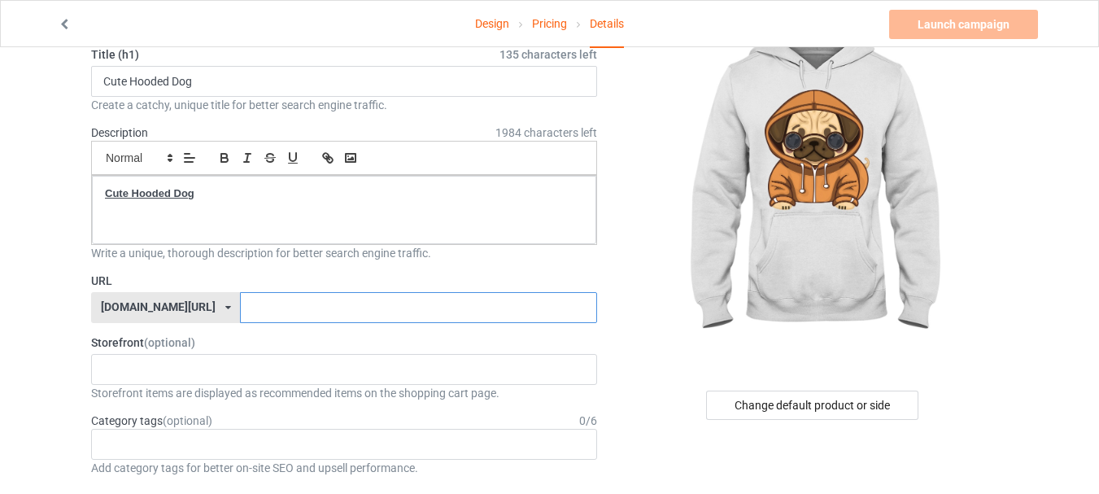
click at [257, 317] on input "text" at bounding box center [418, 307] width 356 height 31
paste input "Cute Hooded Dog"
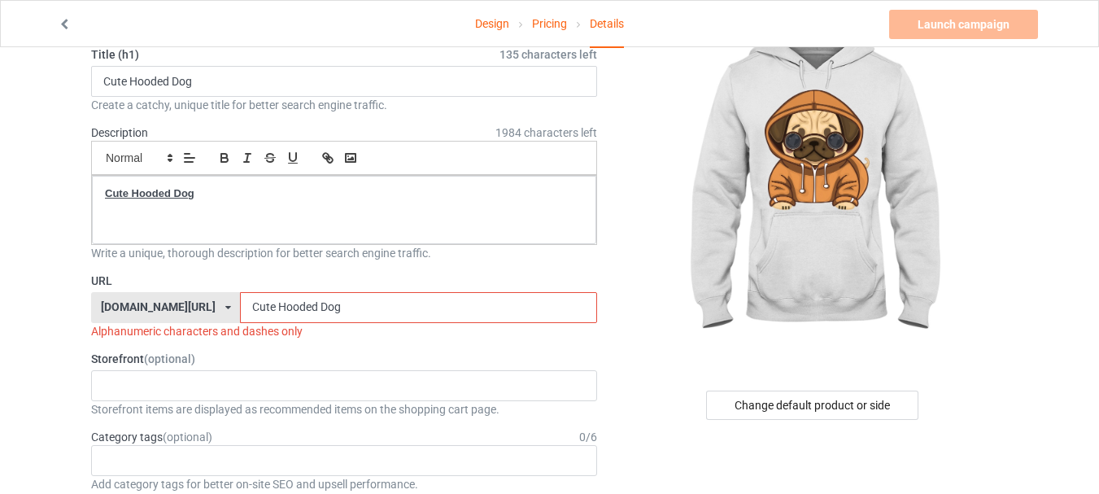
click at [246, 302] on input "Cute Hooded Dog" at bounding box center [418, 307] width 356 height 31
click at [240, 306] on input "Cute Hooded Dog" at bounding box center [418, 307] width 356 height 31
click at [279, 308] on input "Cute hooded Dog" at bounding box center [418, 307] width 356 height 31
click at [240, 307] on input "Cute hooded dog" at bounding box center [418, 307] width 356 height 31
click at [240, 309] on input "cute hooded dog" at bounding box center [418, 307] width 356 height 31
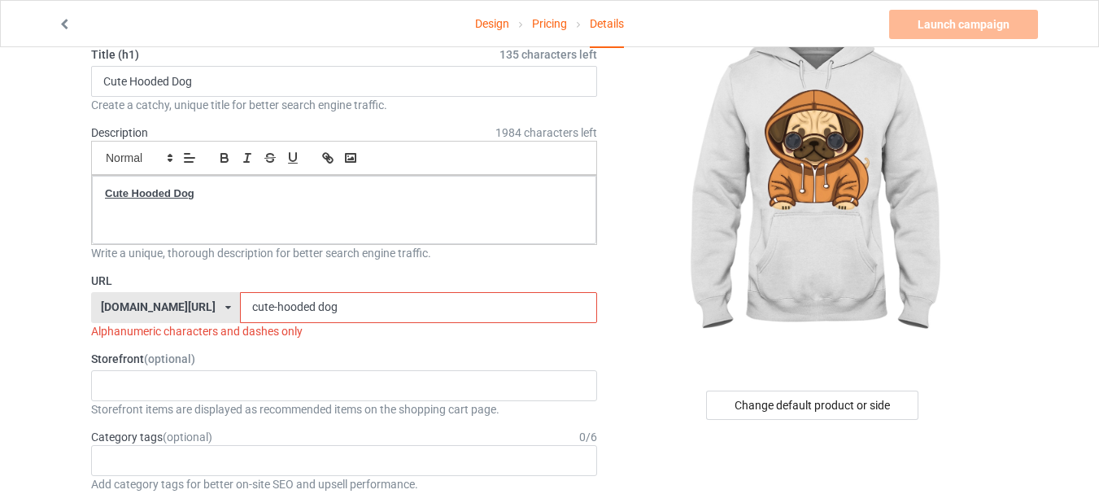
click at [274, 308] on input "cute-hooded dog" at bounding box center [418, 307] width 356 height 31
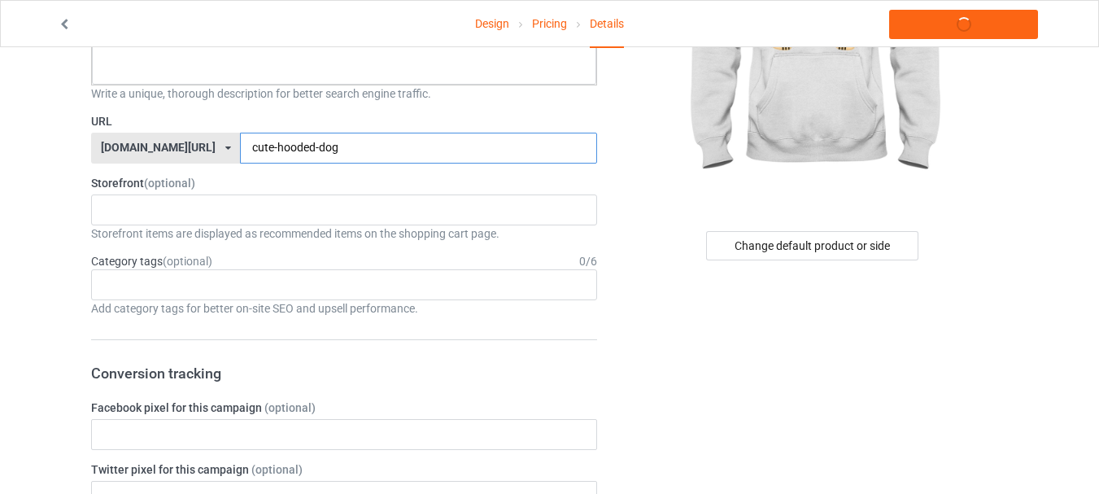
scroll to position [244, 0]
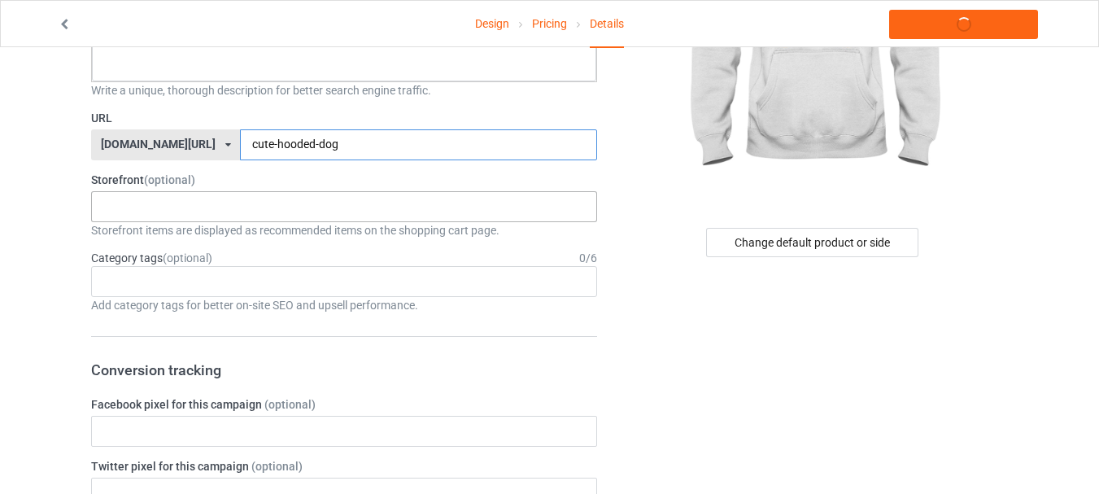
type input "cute-hooded-dog"
click at [270, 202] on div "dogs 669a780ad97260002f06ca23" at bounding box center [344, 206] width 506 height 31
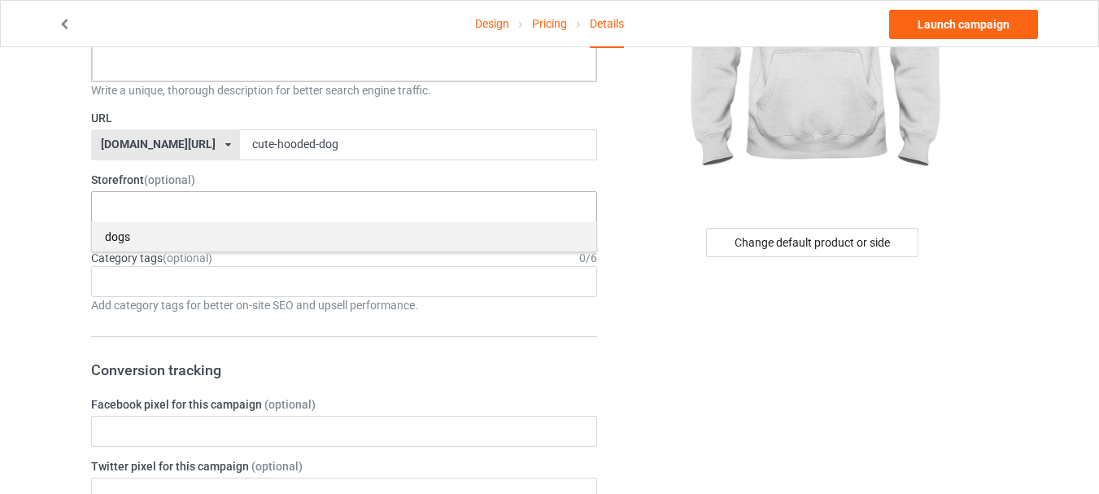
click at [139, 244] on div "dogs" at bounding box center [344, 236] width 504 height 30
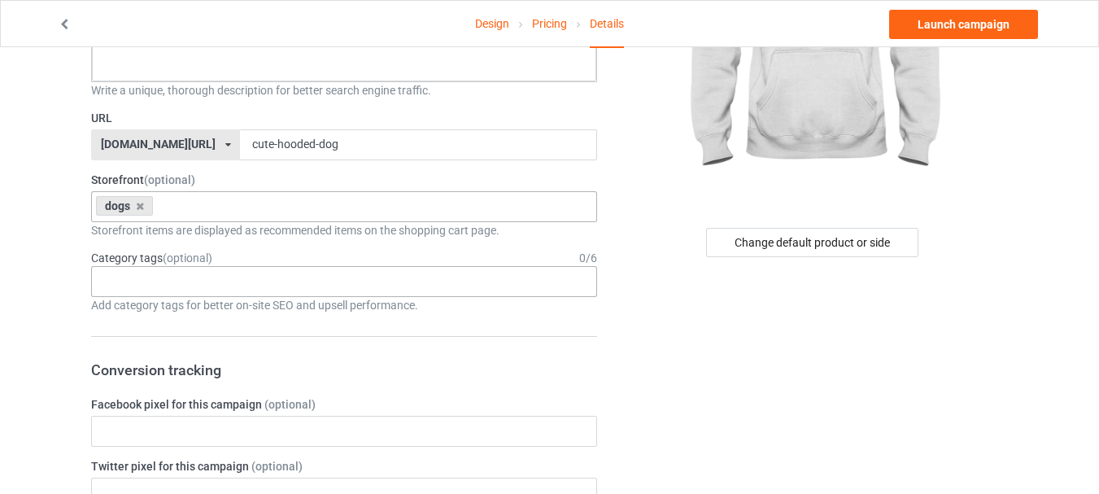
click at [169, 273] on div "Age > 1-19 > 1 Age > 1-12 Months > 1 Month Age > 1-12 Months Age > 1-19 Age > 1…" at bounding box center [344, 281] width 506 height 31
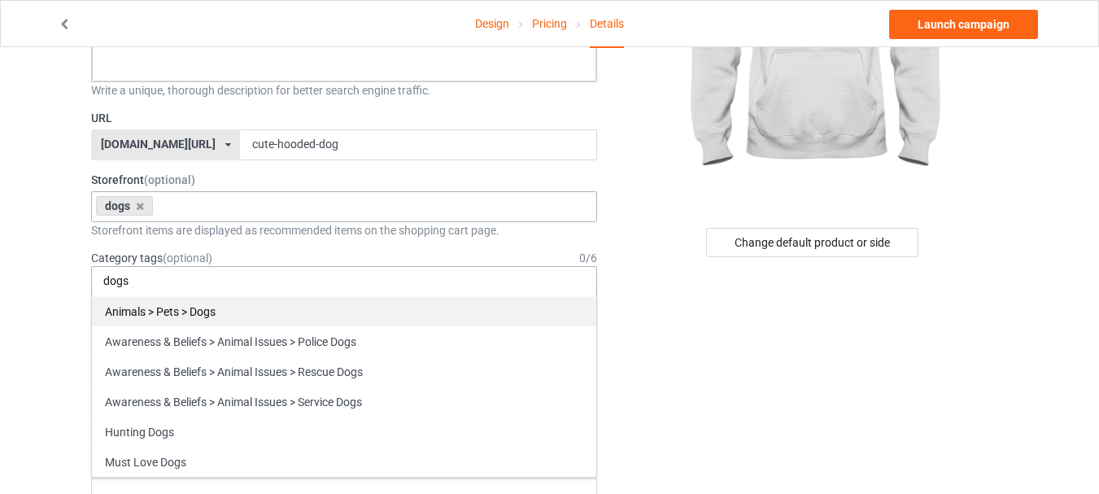
type input "dogs"
click at [242, 307] on div "Animals > Pets > Dogs" at bounding box center [344, 311] width 504 height 30
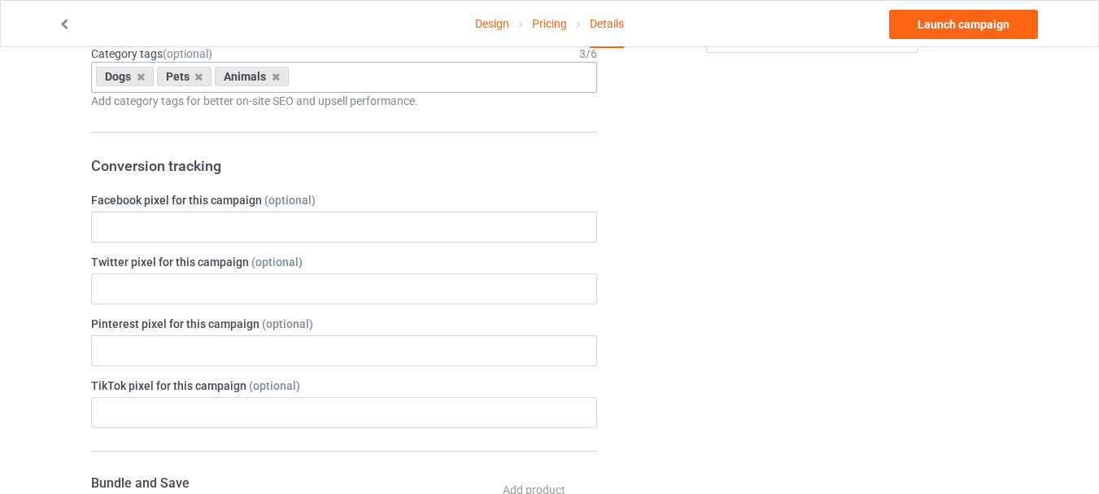
scroll to position [488, 0]
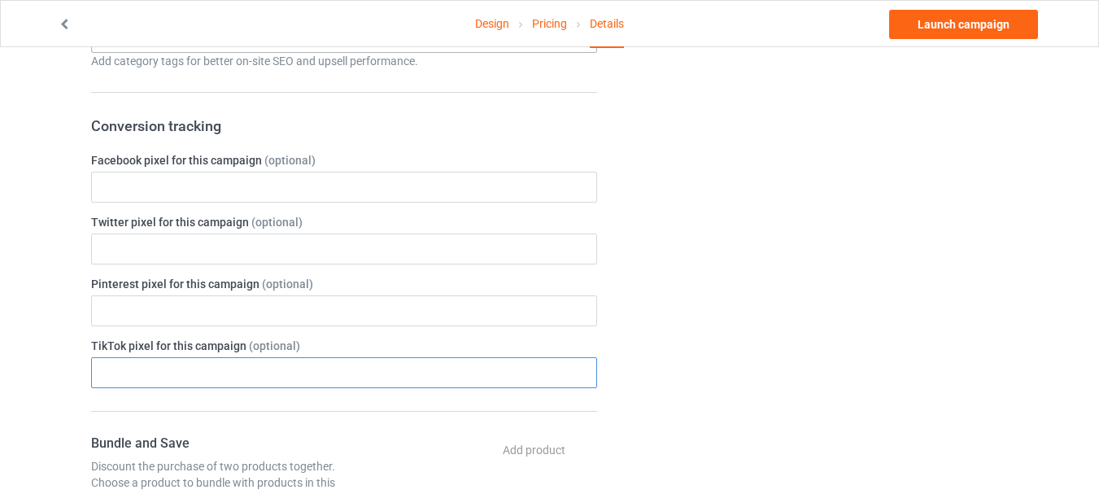
click at [286, 373] on input "text" at bounding box center [344, 372] width 506 height 31
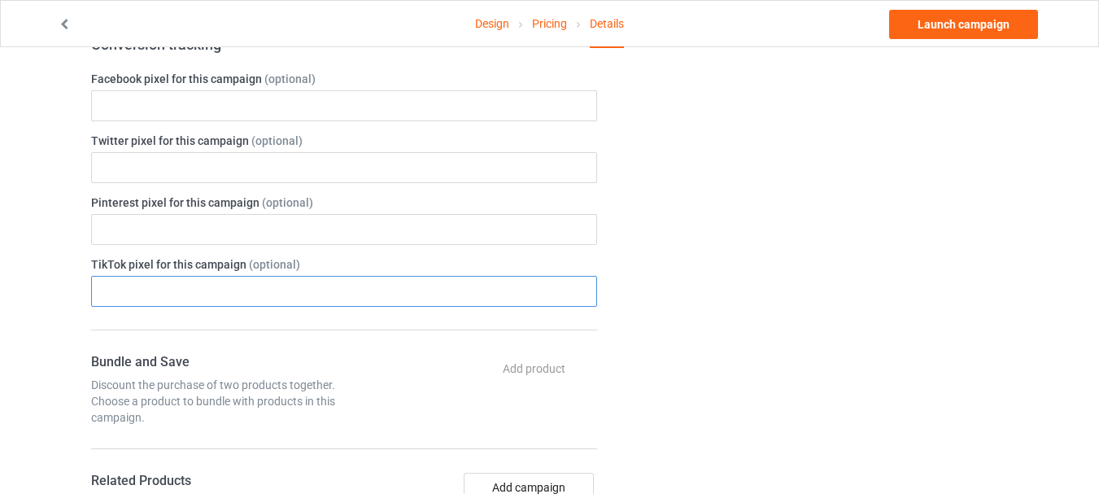
click at [253, 288] on input "text" at bounding box center [344, 291] width 506 height 31
click at [248, 300] on input "text" at bounding box center [344, 291] width 506 height 31
paste input "<!-- TikTok Pixel Code Start --> <script> !function (w, d, t) { w.TiktokAnalyti…"
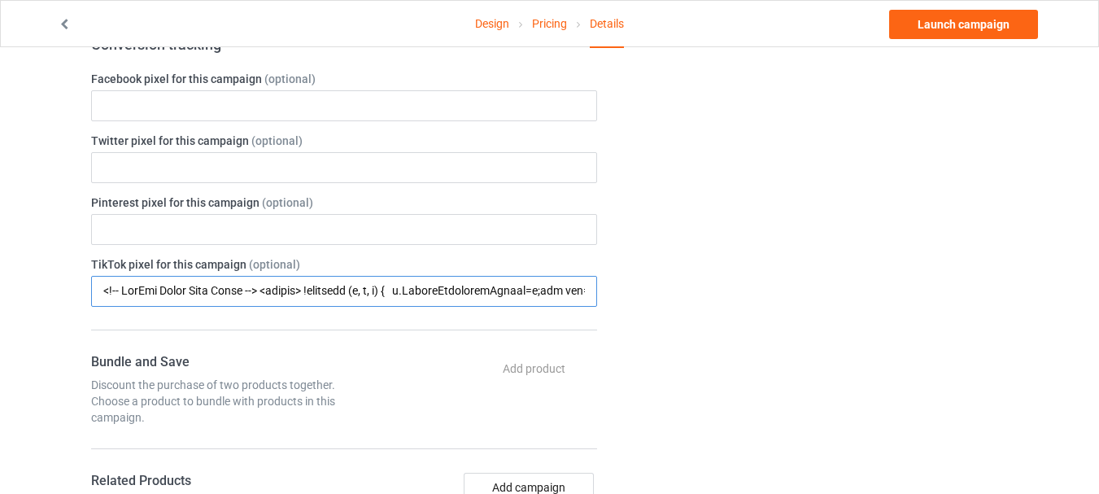
scroll to position [0, 4883]
drag, startPoint x: 291, startPoint y: 295, endPoint x: 41, endPoint y: 294, distance: 250.4
click at [41, 294] on div "Design Pricing Details Launch campaign Campaign Info Title (h1) 135 characters …" at bounding box center [549, 321] width 1099 height 1686
click at [140, 289] on input "text" at bounding box center [344, 291] width 506 height 31
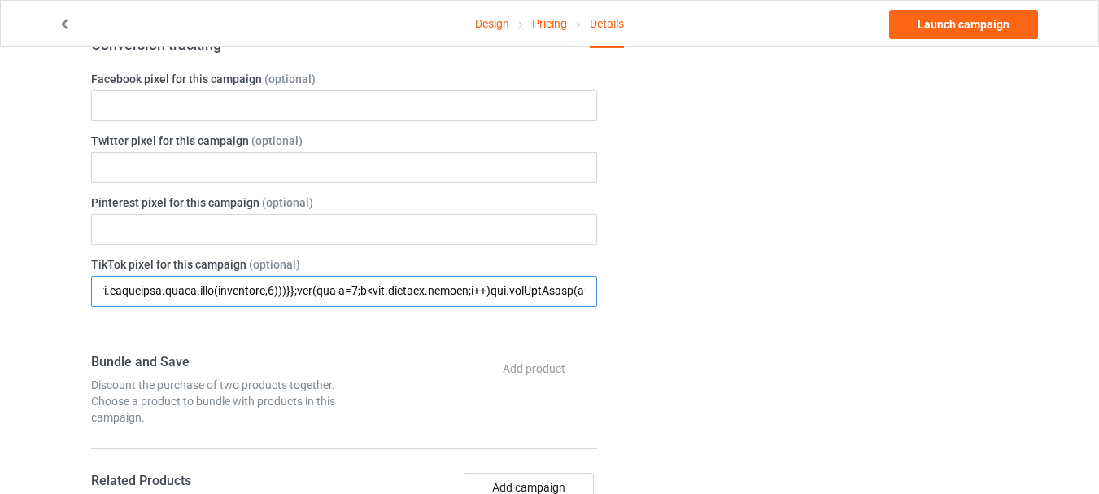
scroll to position [0, 157]
drag, startPoint x: 124, startPoint y: 290, endPoint x: 0, endPoint y: 282, distance: 123.9
click at [0, 282] on div "Design Pricing Details Launch campaign Campaign Info Title (h1) 135 characters …" at bounding box center [549, 321] width 1099 height 1686
click at [124, 285] on input "text" at bounding box center [344, 291] width 506 height 31
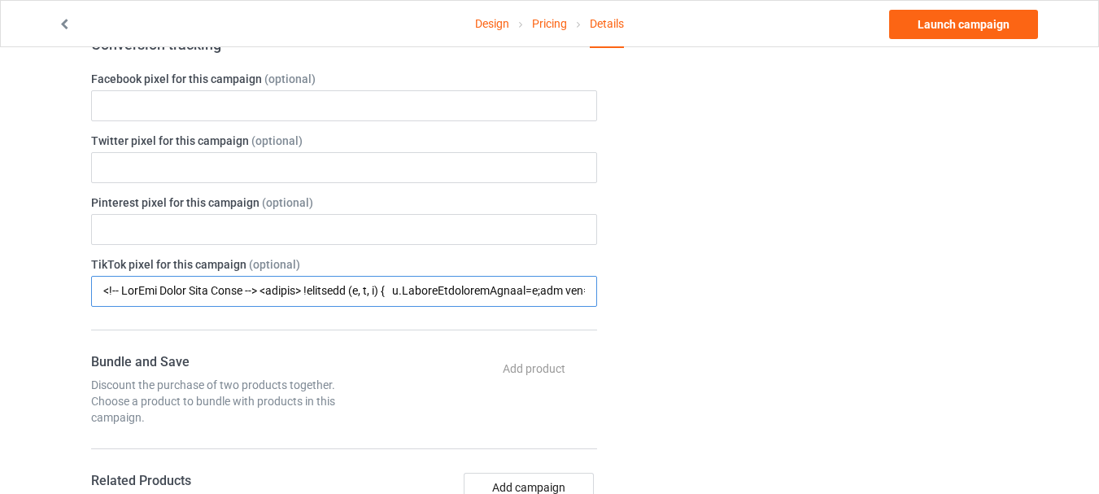
drag, startPoint x: 108, startPoint y: 291, endPoint x: 2, endPoint y: 292, distance: 105.7
click at [0, 291] on div "Design Pricing Details Launch campaign Campaign Info Title (h1) 135 characters …" at bounding box center [549, 321] width 1099 height 1686
click at [148, 292] on input "text" at bounding box center [344, 291] width 506 height 31
click at [469, 291] on input "text" at bounding box center [344, 291] width 506 height 31
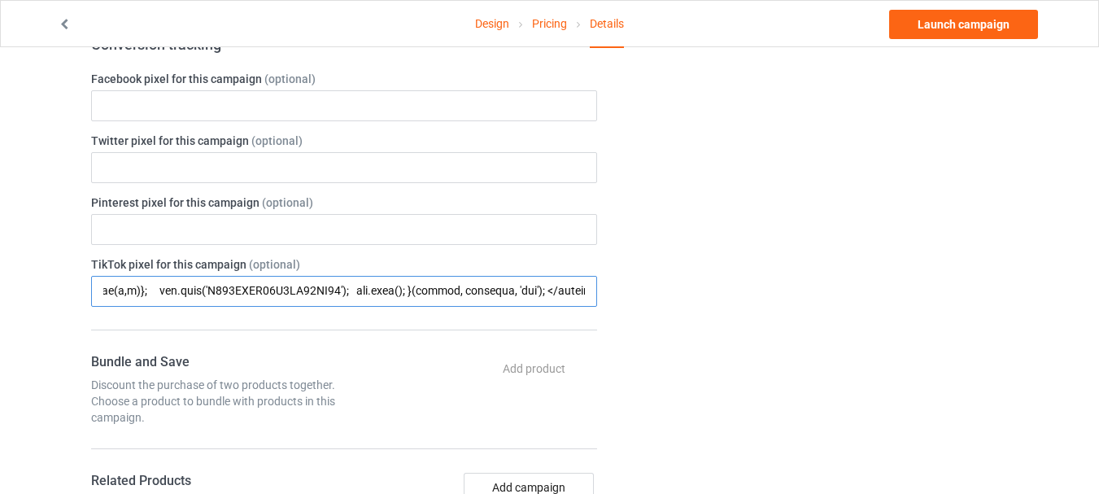
drag, startPoint x: 554, startPoint y: 291, endPoint x: 744, endPoint y: 292, distance: 190.3
click at [743, 292] on div "Campaign Info Title (h1) 135 characters left Cute Hooded Dog Create a catchy, u…" at bounding box center [549, 321] width 939 height 1640
type input "<!-- TikTok Pixel Code Start --> <script> !function (w, d, t) { w.TiktokAnalyti…"
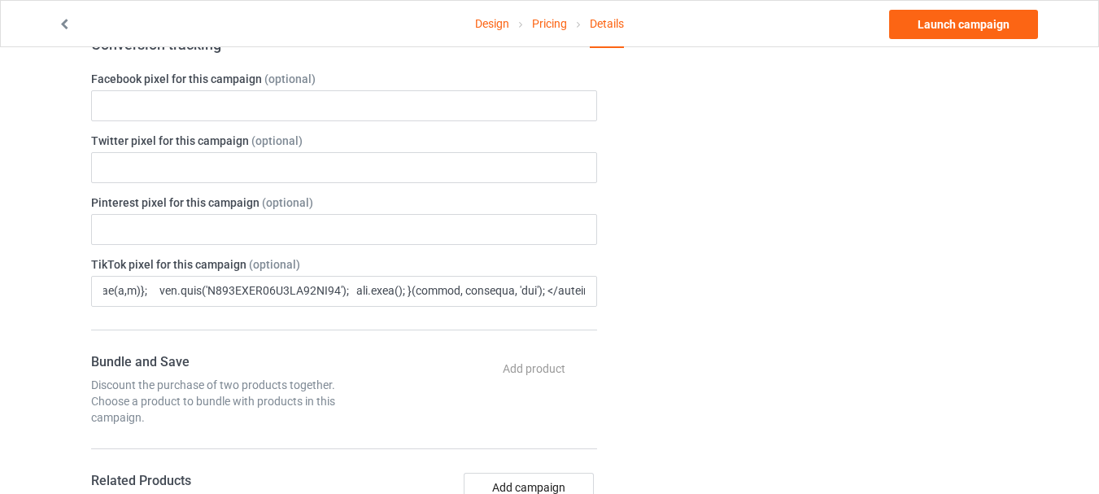
click at [646, 288] on div "Change default product or side" at bounding box center [813, 321] width 411 height 1640
drag, startPoint x: 80, startPoint y: 277, endPoint x: 0, endPoint y: 273, distance: 80.6
click at [0, 273] on div "Design Pricing Details Launch campaign Campaign Info Title (h1) 135 characters …" at bounding box center [549, 321] width 1099 height 1686
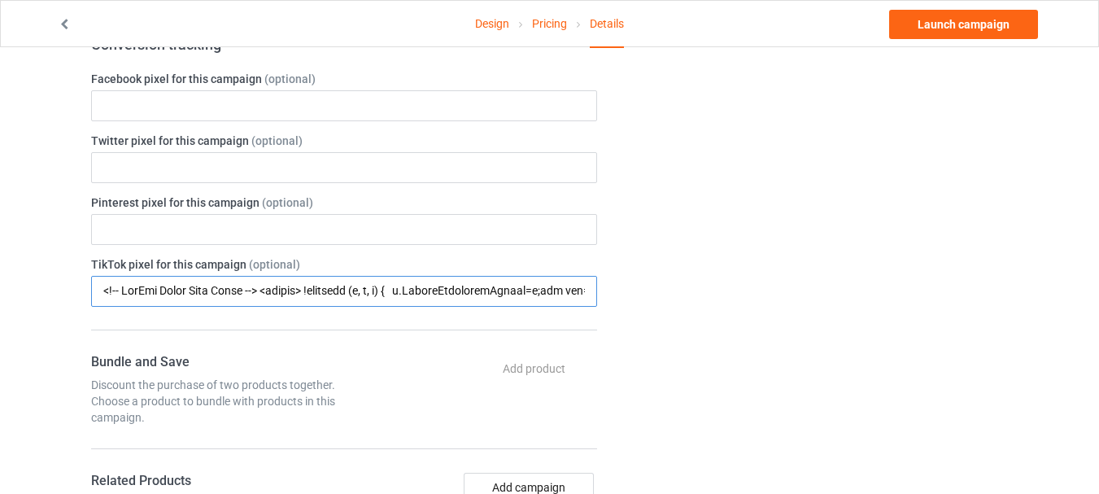
drag, startPoint x: 169, startPoint y: 300, endPoint x: 76, endPoint y: 291, distance: 93.9
click at [76, 291] on div "Design Pricing Details Launch campaign Campaign Info Title (h1) 135 characters …" at bounding box center [549, 321] width 1099 height 1686
click at [202, 287] on input "text" at bounding box center [344, 291] width 506 height 31
drag, startPoint x: 420, startPoint y: 287, endPoint x: 776, endPoint y: 284, distance: 356.2
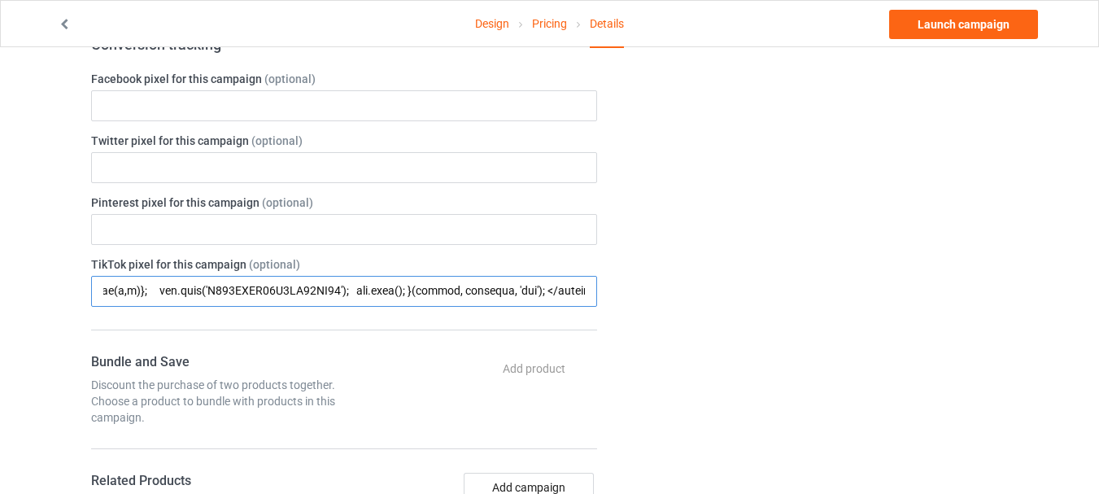
click at [776, 284] on div "Campaign Info Title (h1) 135 characters left Cute Hooded Dog Create a catchy, u…" at bounding box center [549, 321] width 939 height 1640
click at [448, 288] on input "text" at bounding box center [344, 291] width 506 height 31
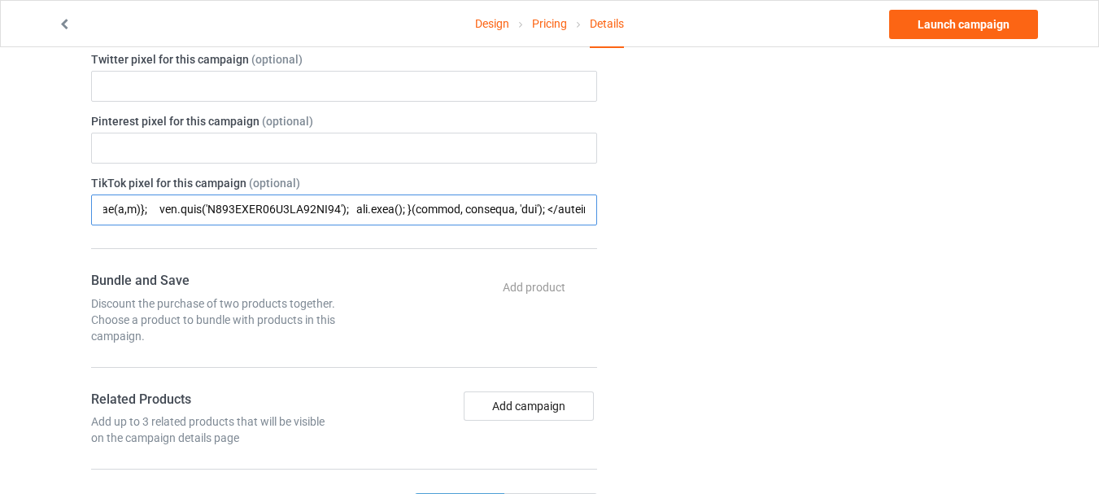
scroll to position [0, 0]
click at [308, 200] on input "text" at bounding box center [344, 209] width 506 height 31
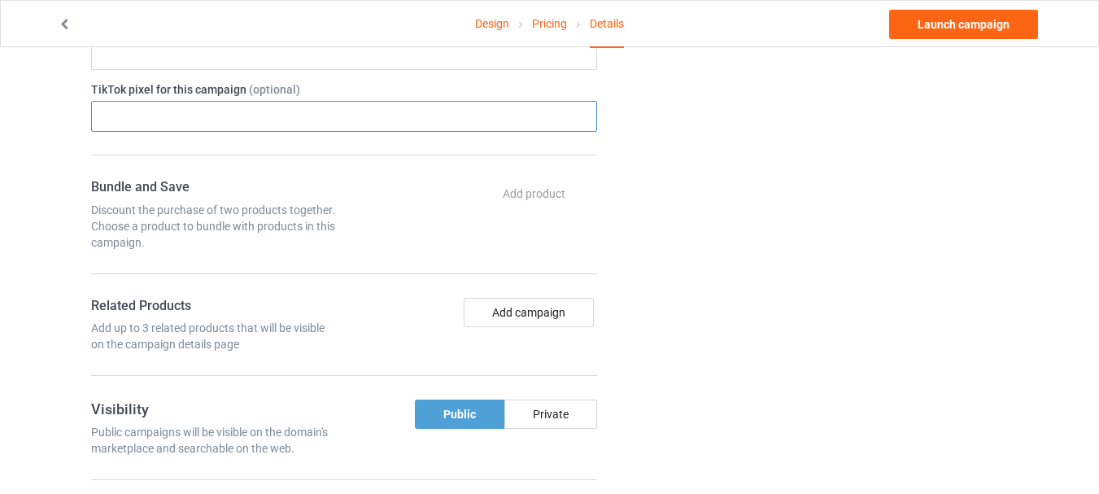
scroll to position [732, 0]
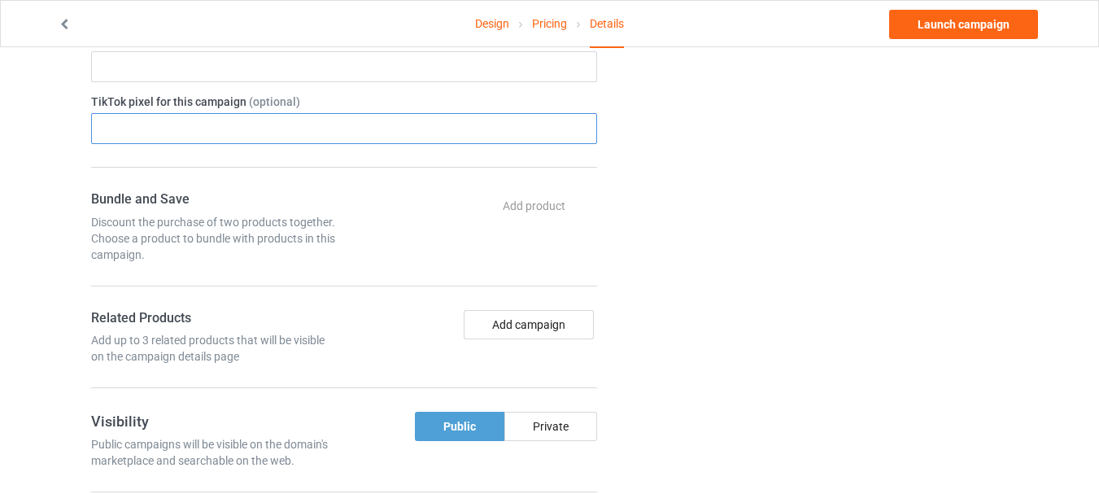
paste input "// add this before event code to all pages where PII data postback is expected …"
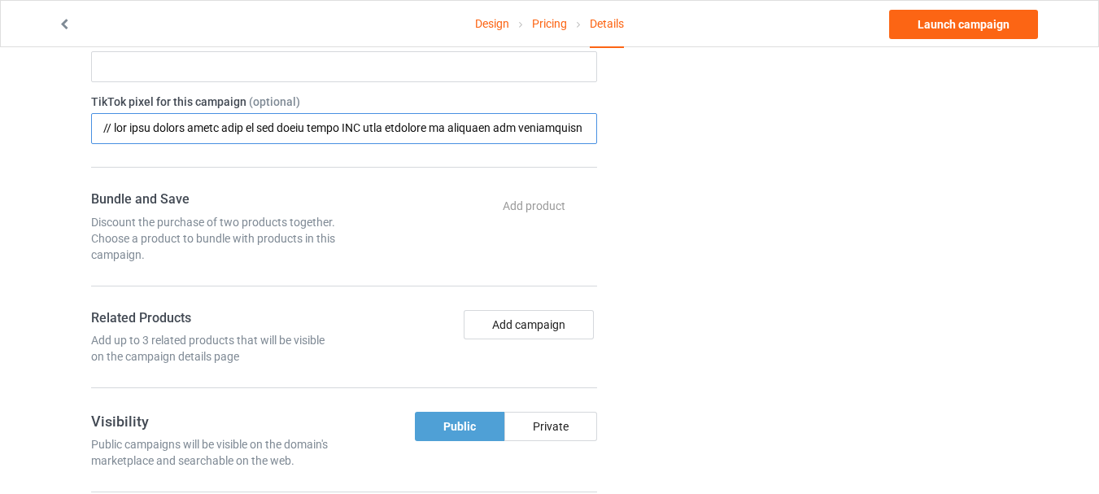
scroll to position [0, 26832]
drag, startPoint x: 528, startPoint y: 130, endPoint x: 754, endPoint y: 128, distance: 226.0
click at [754, 128] on div "Campaign Info Title (h1) 135 characters left Cute Hooded Dog Create a catchy, u…" at bounding box center [549, 158] width 939 height 1640
click at [385, 133] on input "text" at bounding box center [344, 128] width 506 height 31
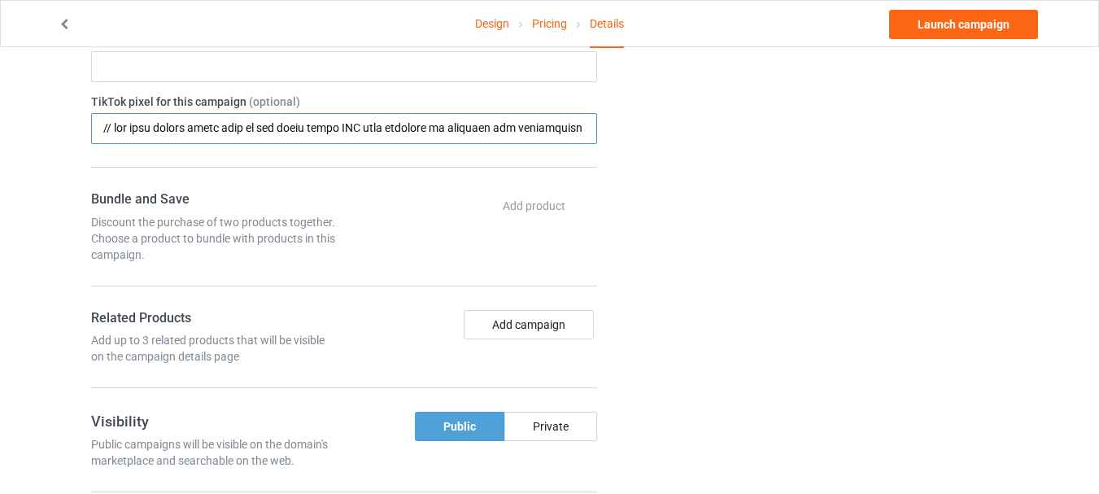
drag, startPoint x: 279, startPoint y: 136, endPoint x: 0, endPoint y: 144, distance: 279.0
click at [0, 144] on div "Design Pricing Details Launch campaign Campaign Info Title (h1) 135 characters …" at bounding box center [549, 158] width 1099 height 1686
type input "// add this before event code to all pages where PII data postback is expected …"
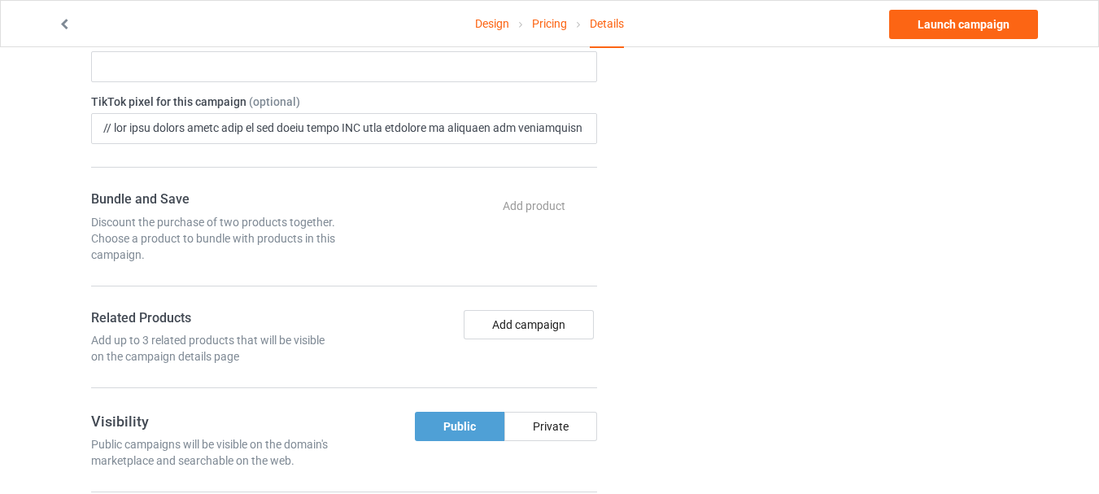
click at [312, 154] on form "Title (h1) 135 characters left Cute Hooded Dog Create a catchy, unique title fo…" at bounding box center [344, 133] width 506 height 1475
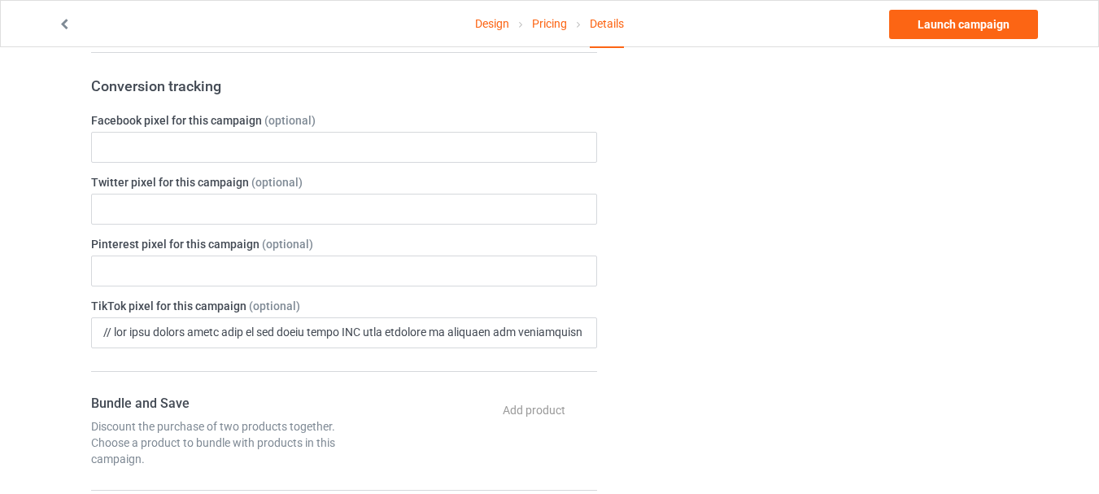
scroll to position [488, 0]
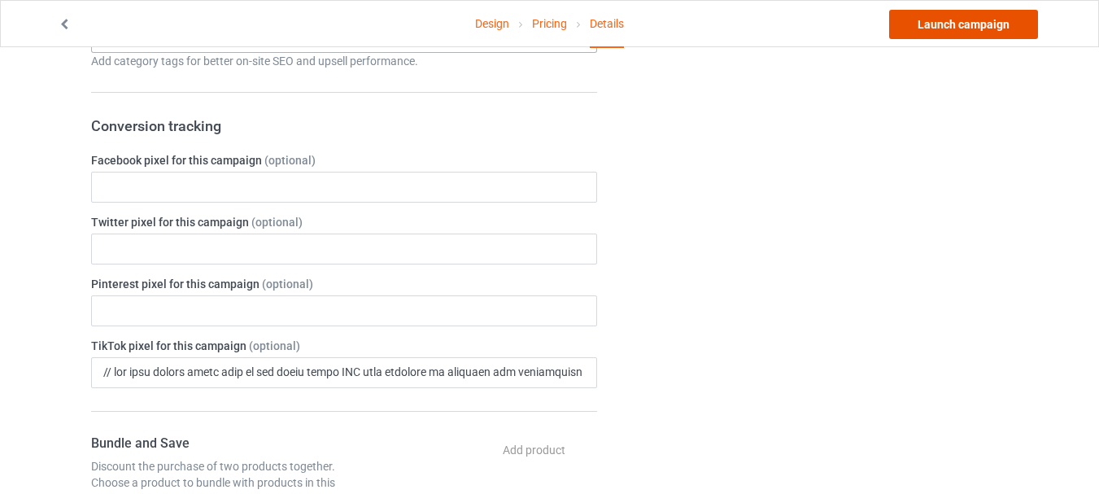
click at [933, 30] on link "Launch campaign" at bounding box center [963, 24] width 149 height 29
